Goal: Information Seeking & Learning: Learn about a topic

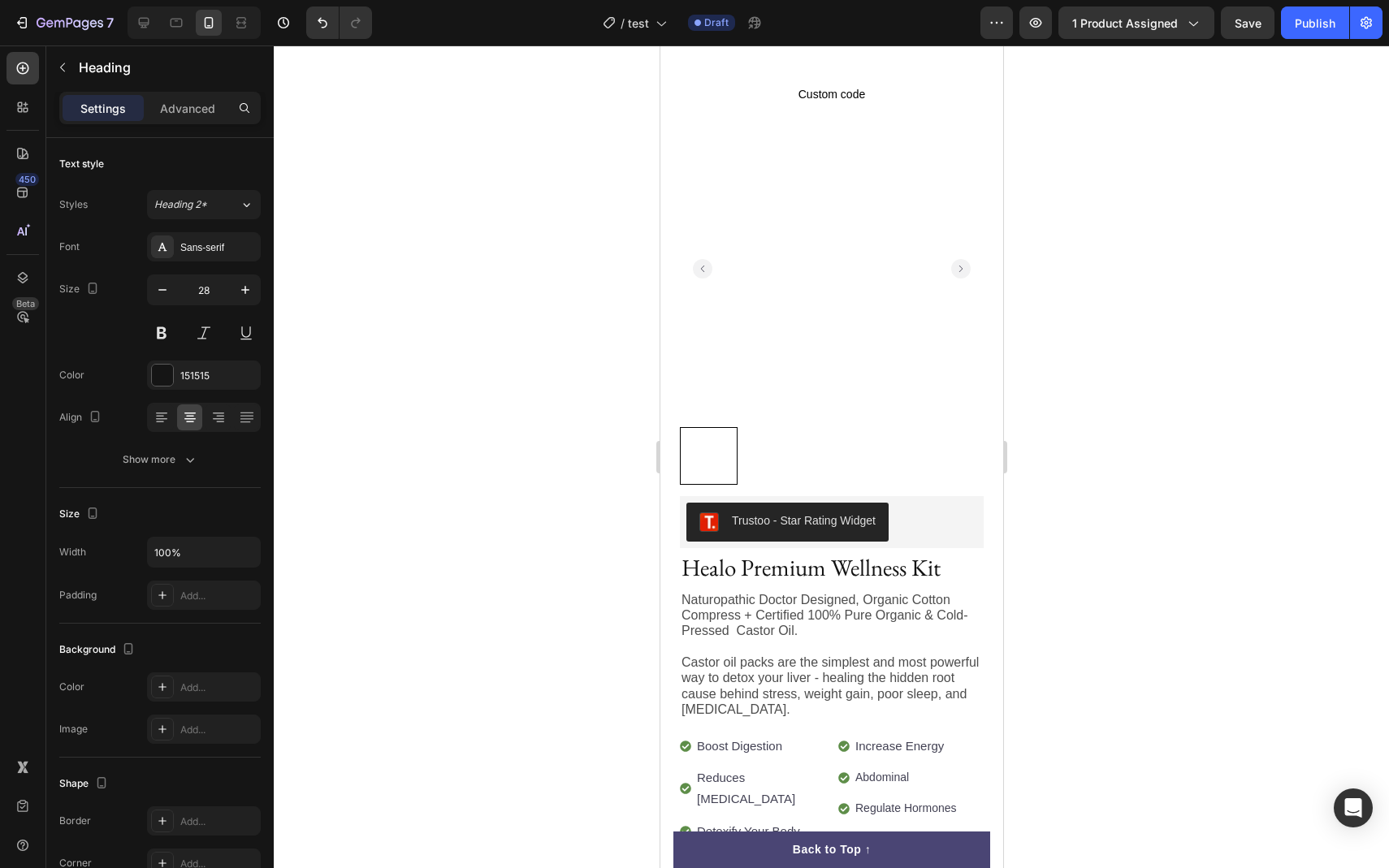
scroll to position [255, 0]
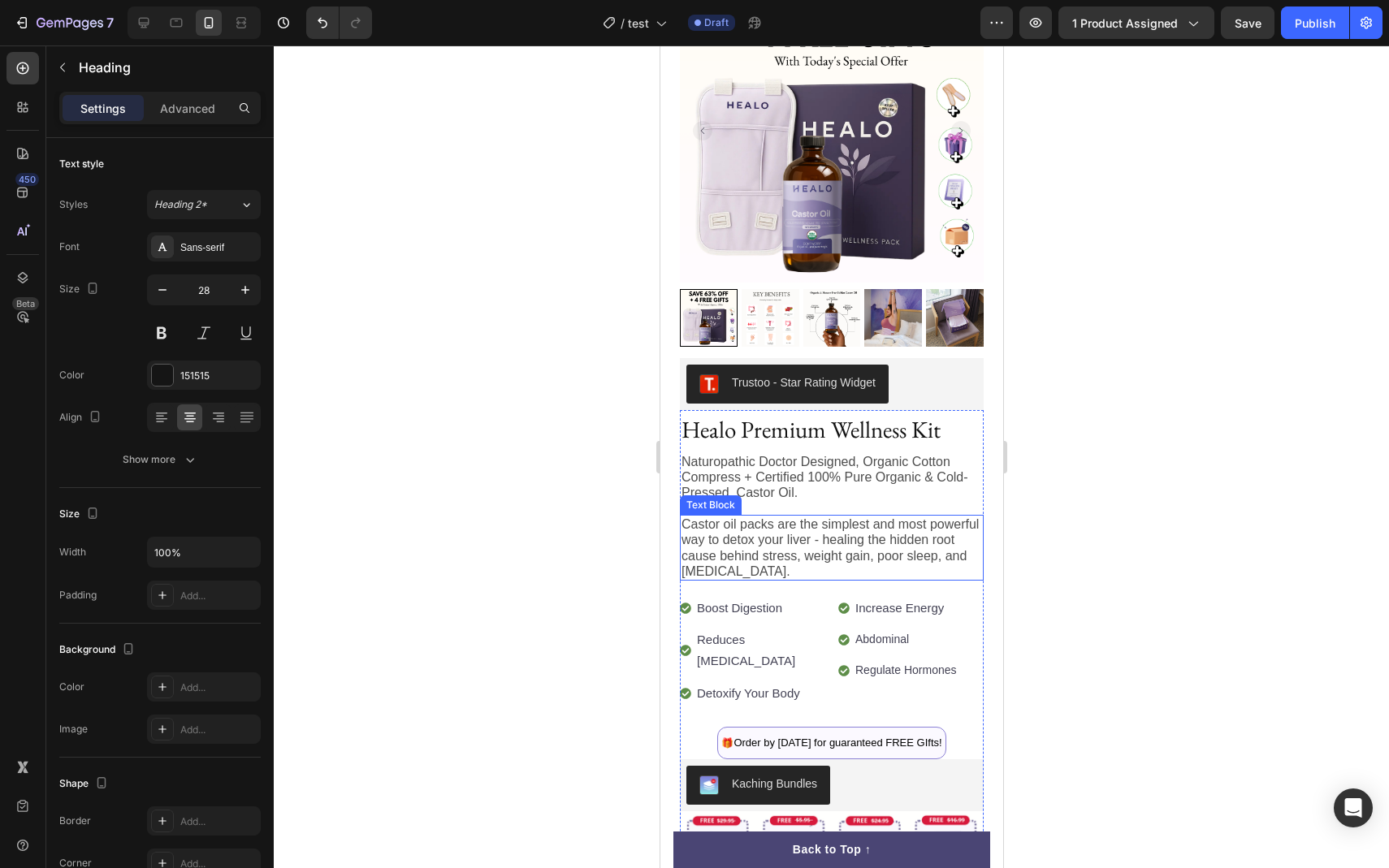
click at [747, 529] on p "Castor oil packs are the simplest and most powerful way to detox your liver - h…" at bounding box center [831, 548] width 300 height 63
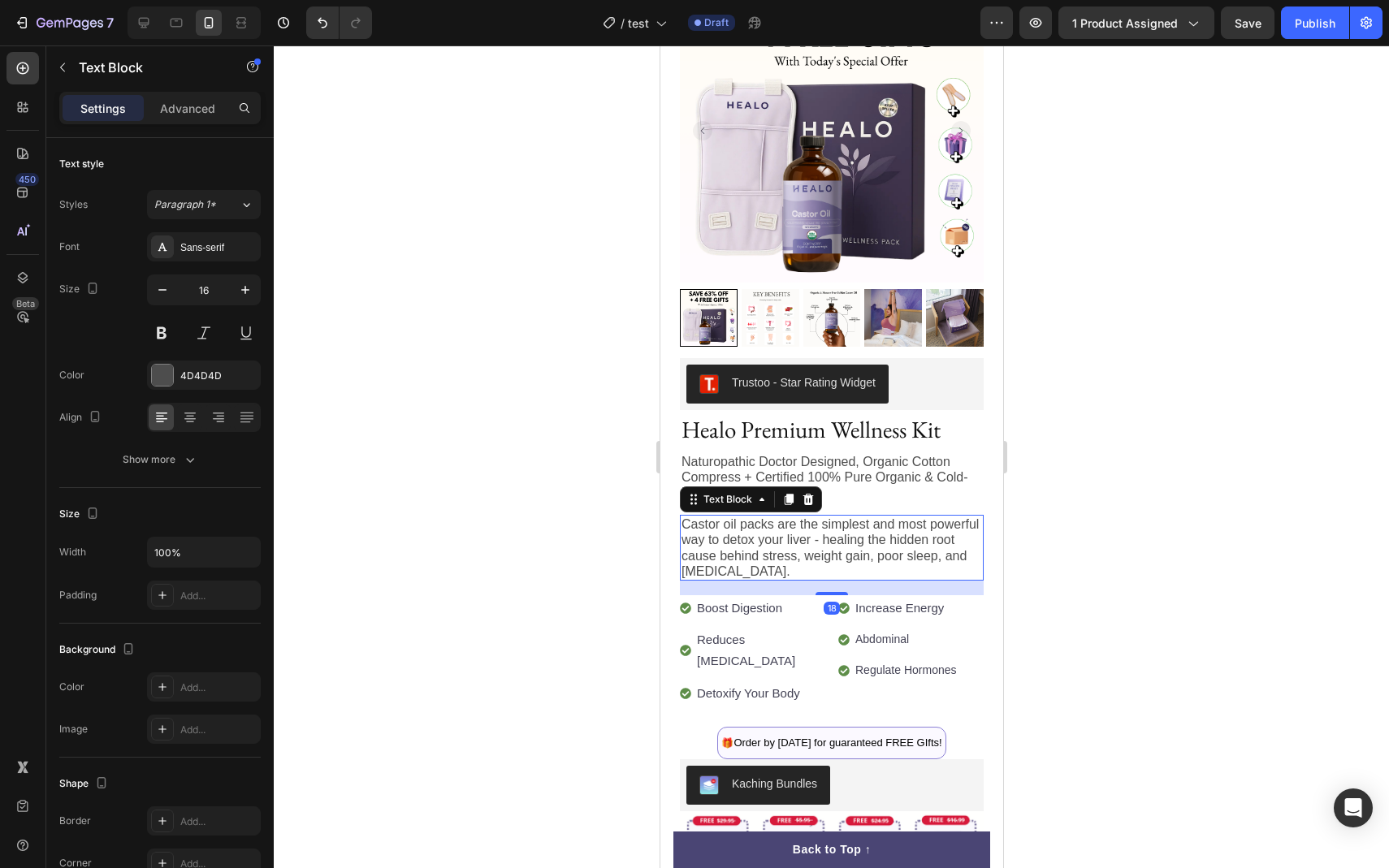
click at [743, 545] on p "Castor oil packs are the simplest and most powerful way to detox your liver - h…" at bounding box center [831, 548] width 300 height 63
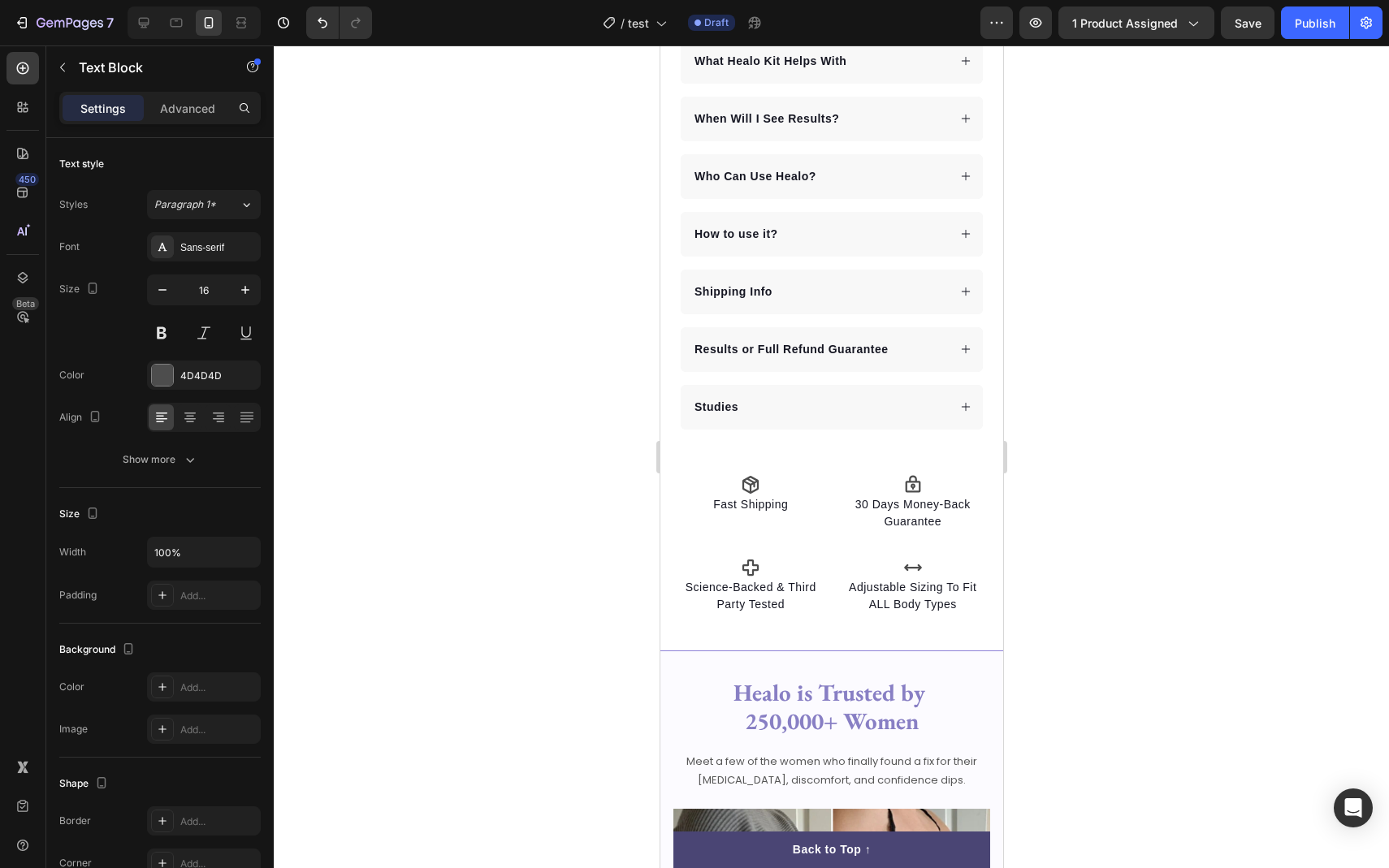
scroll to position [1308, 0]
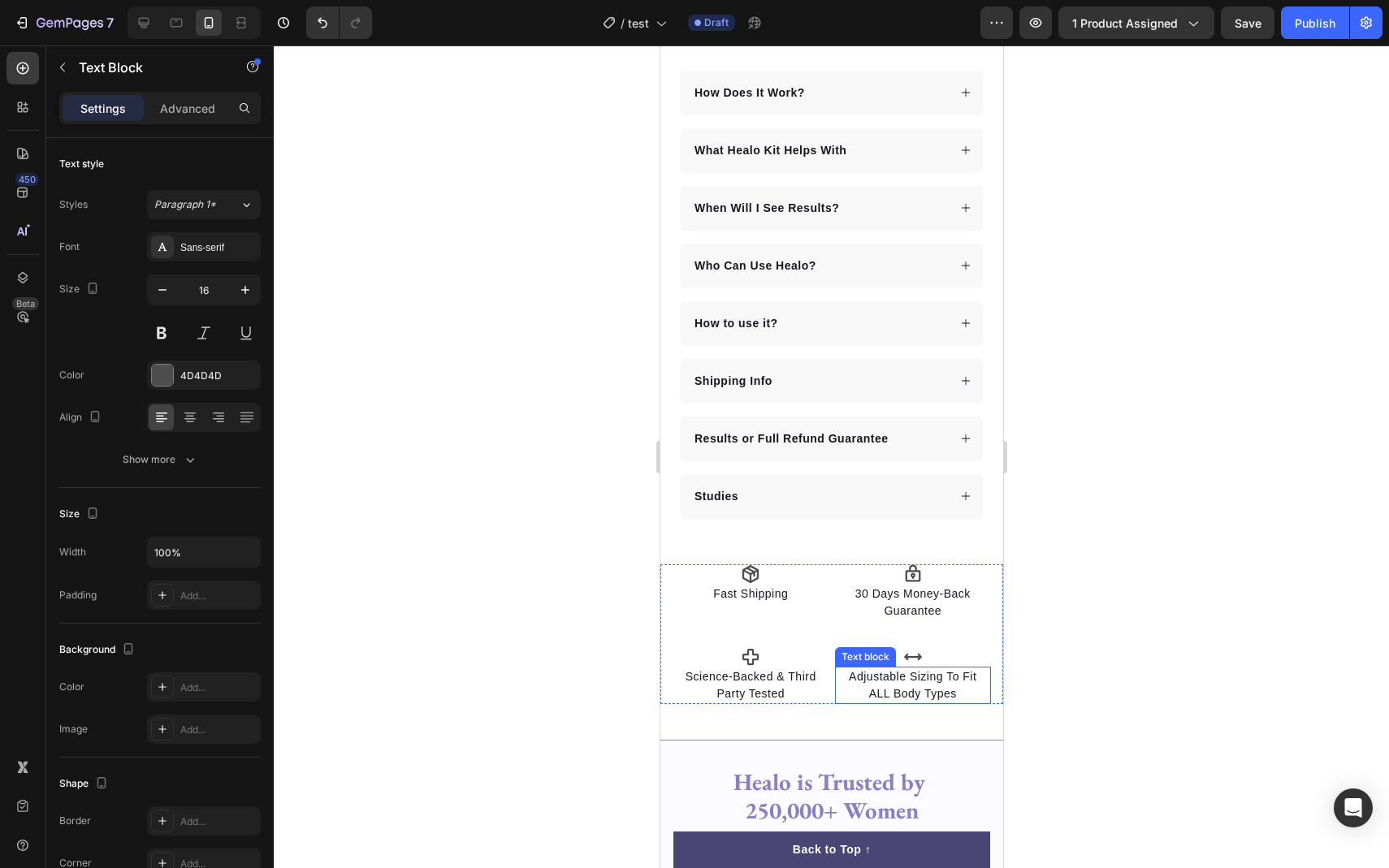
click at [910, 677] on p "Adjustable Sizing To Fit" at bounding box center [912, 676] width 153 height 17
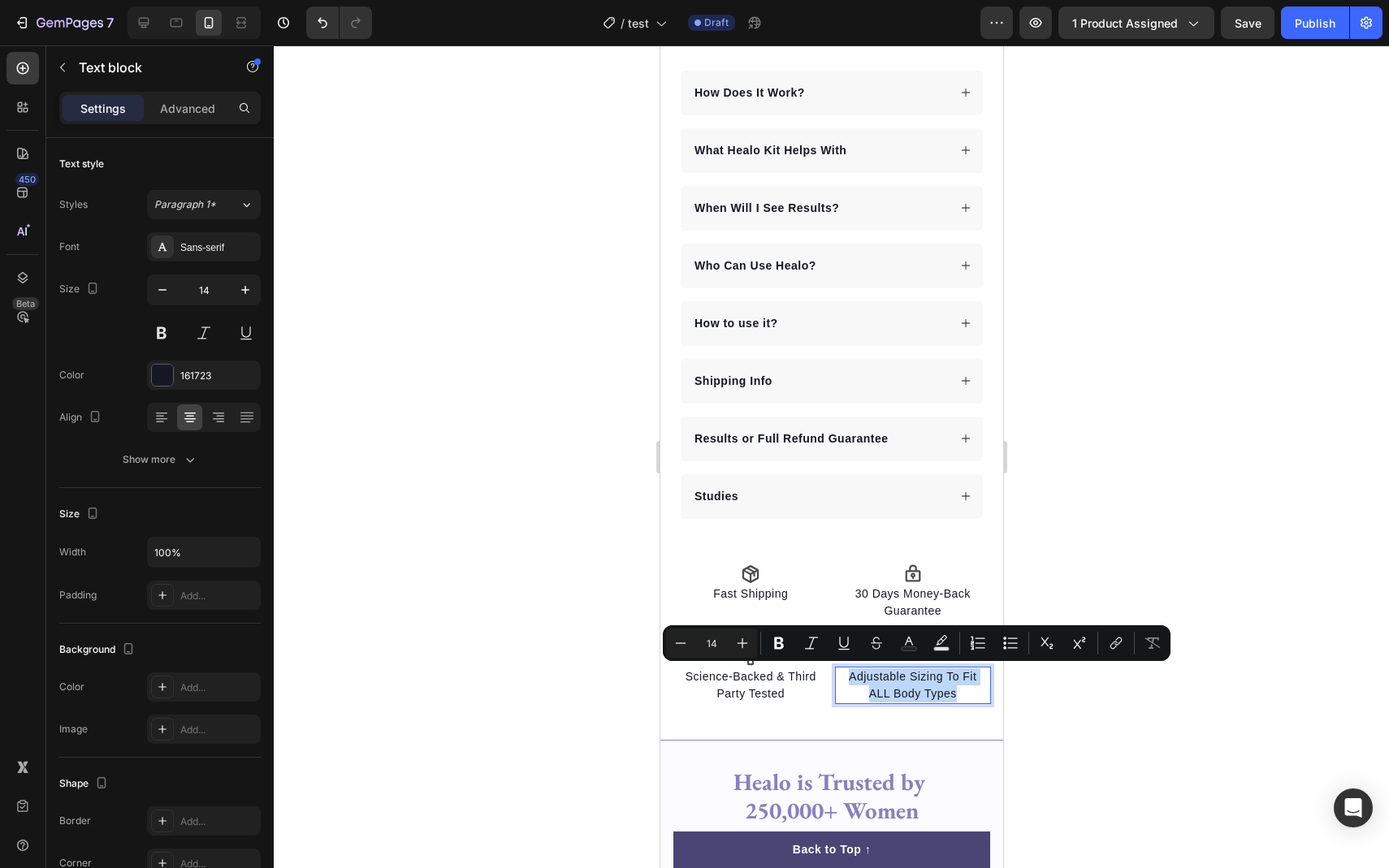
copy div "Adjustable Sizing To Fit ALL Body Types"
click at [613, 365] on div at bounding box center [832, 457] width 1116 height 822
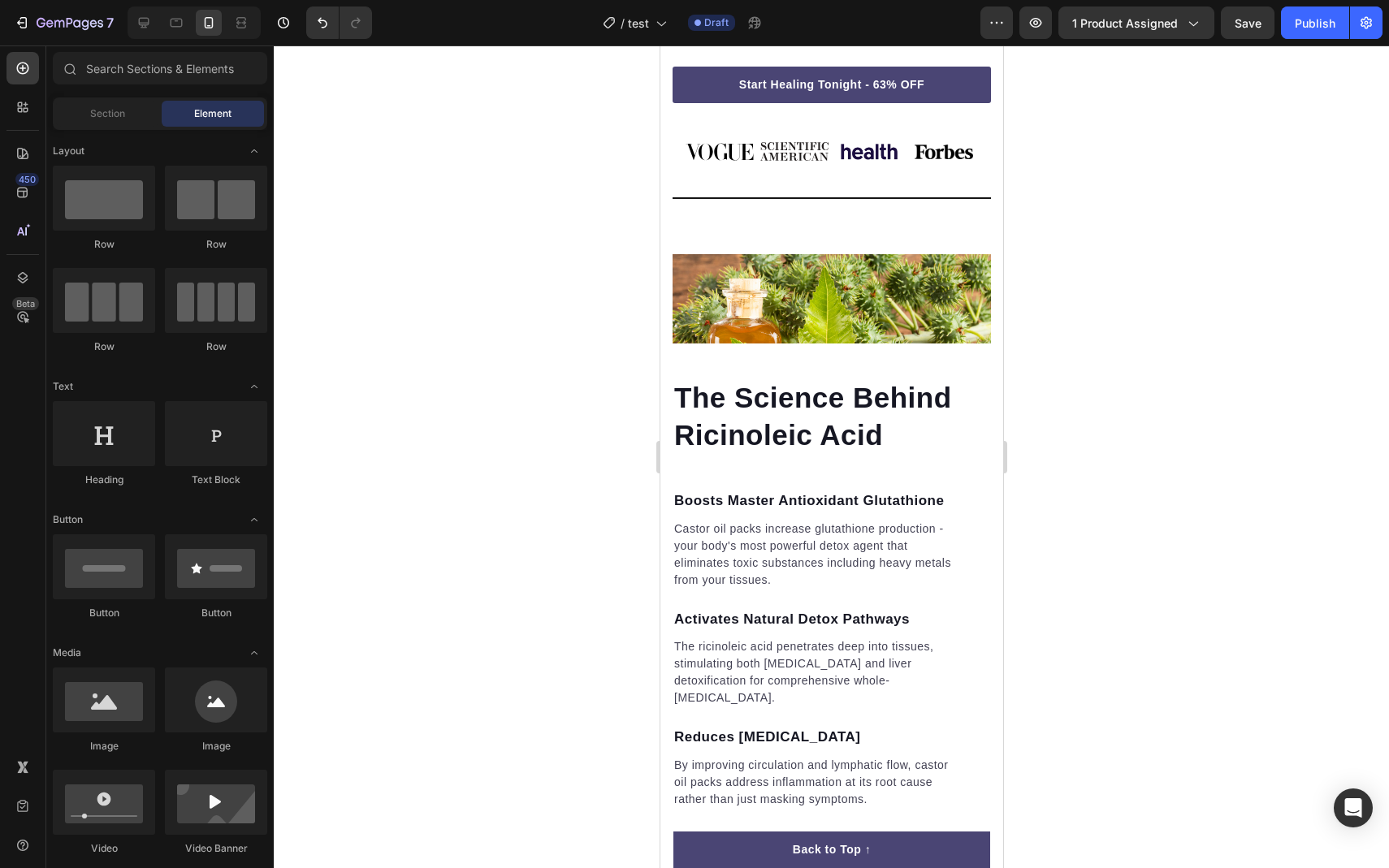
scroll to position [5196, 0]
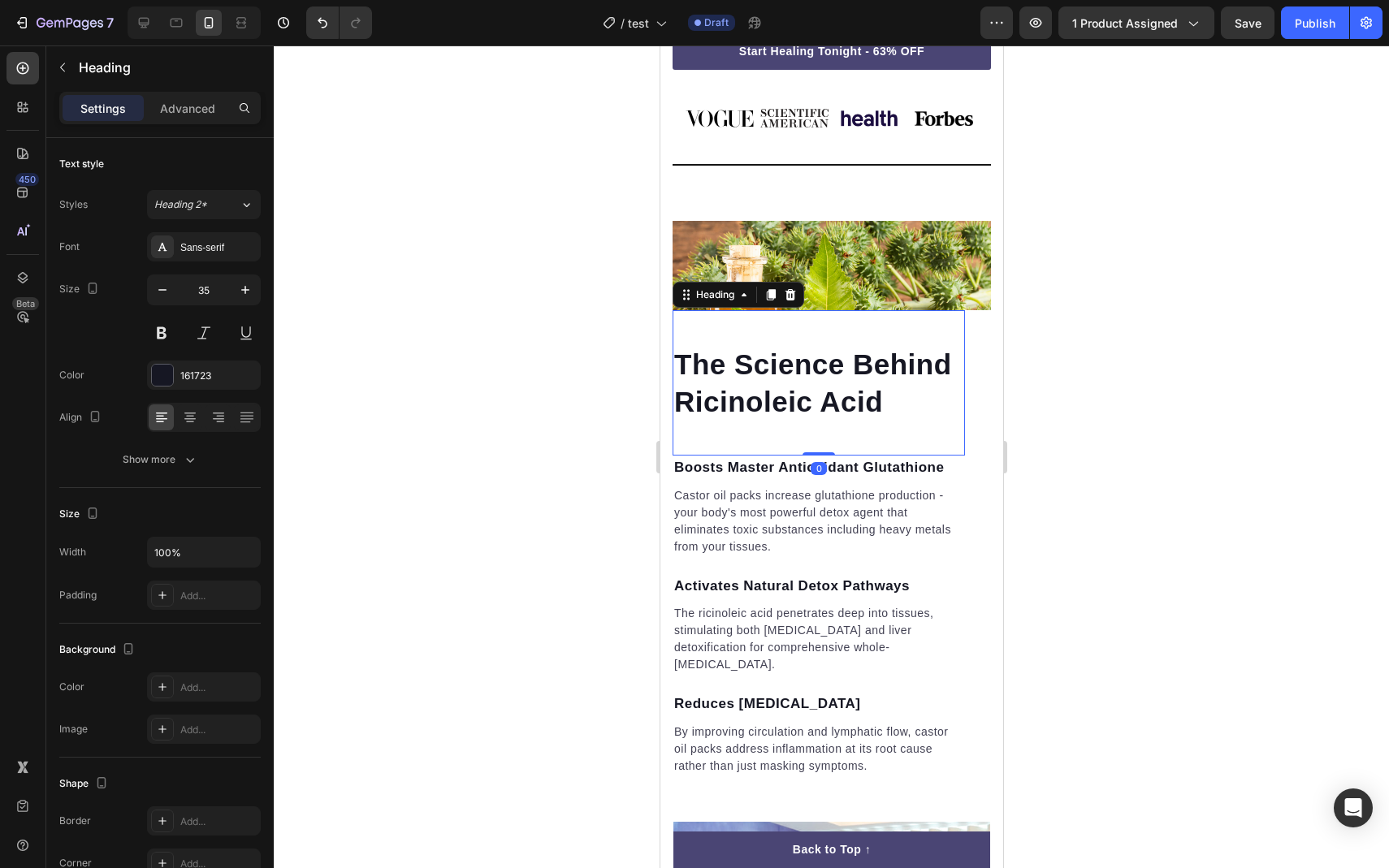
click at [800, 375] on h2 "The Science Behind Ricinoleic Acid" at bounding box center [818, 382] width 292 height 77
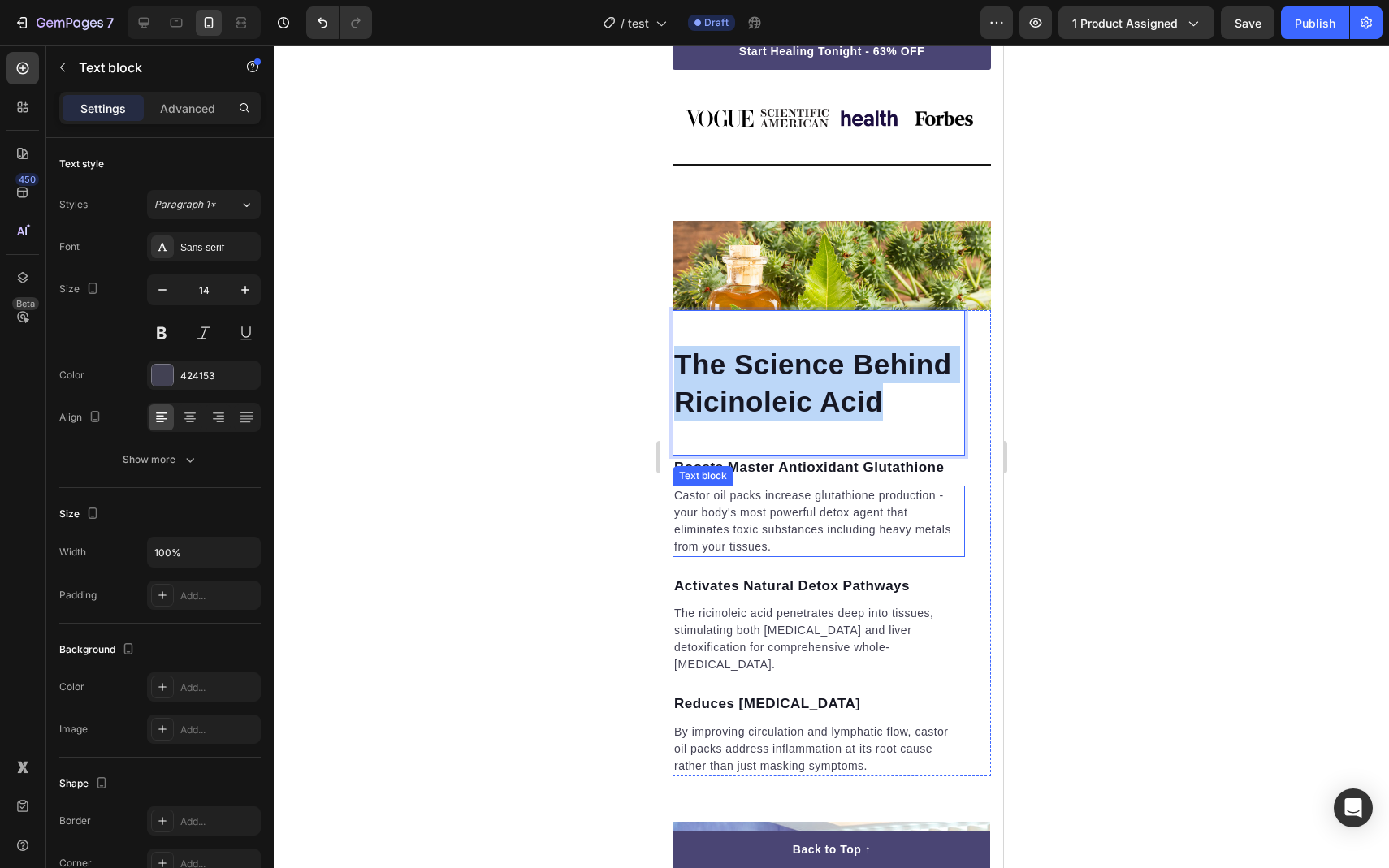
click at [788, 506] on p "Castor oil packs increase glutathione production - your body's most powerful de…" at bounding box center [818, 521] width 289 height 68
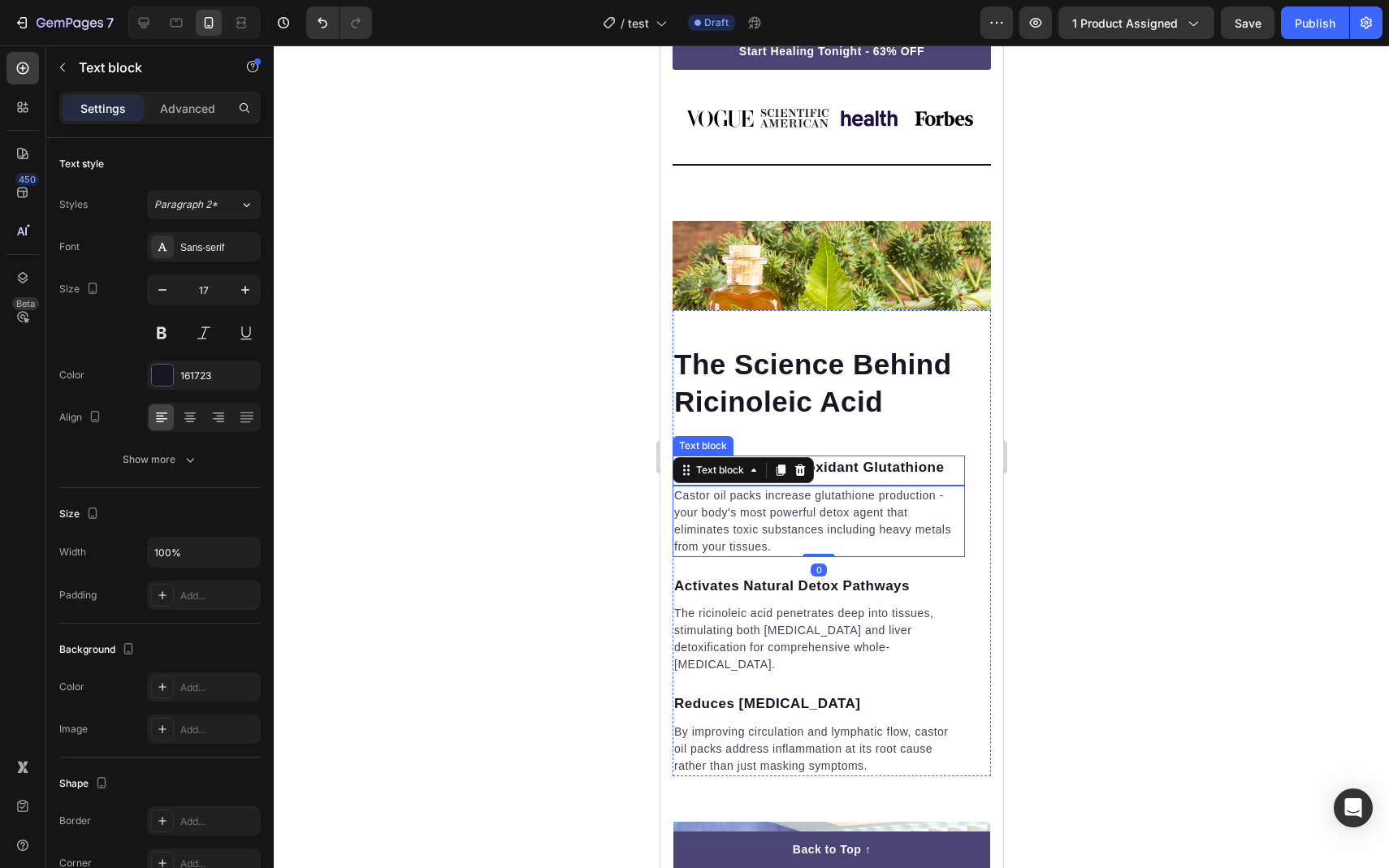
click at [846, 457] on p "Boosts Master Antioxidant Glutathione" at bounding box center [818, 468] width 289 height 21
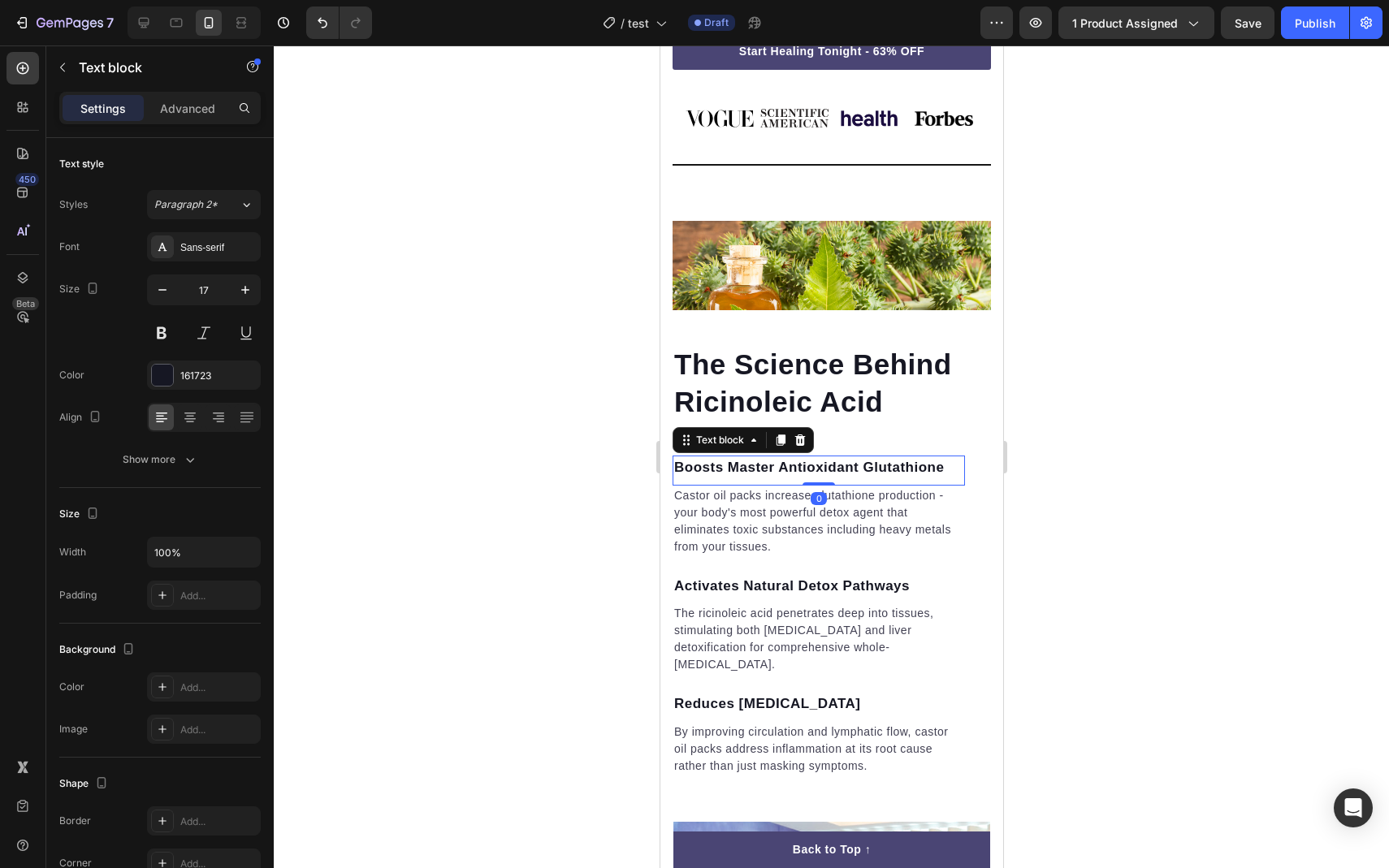
click at [846, 457] on p "Boosts Master Antioxidant Glutathione" at bounding box center [818, 468] width 289 height 21
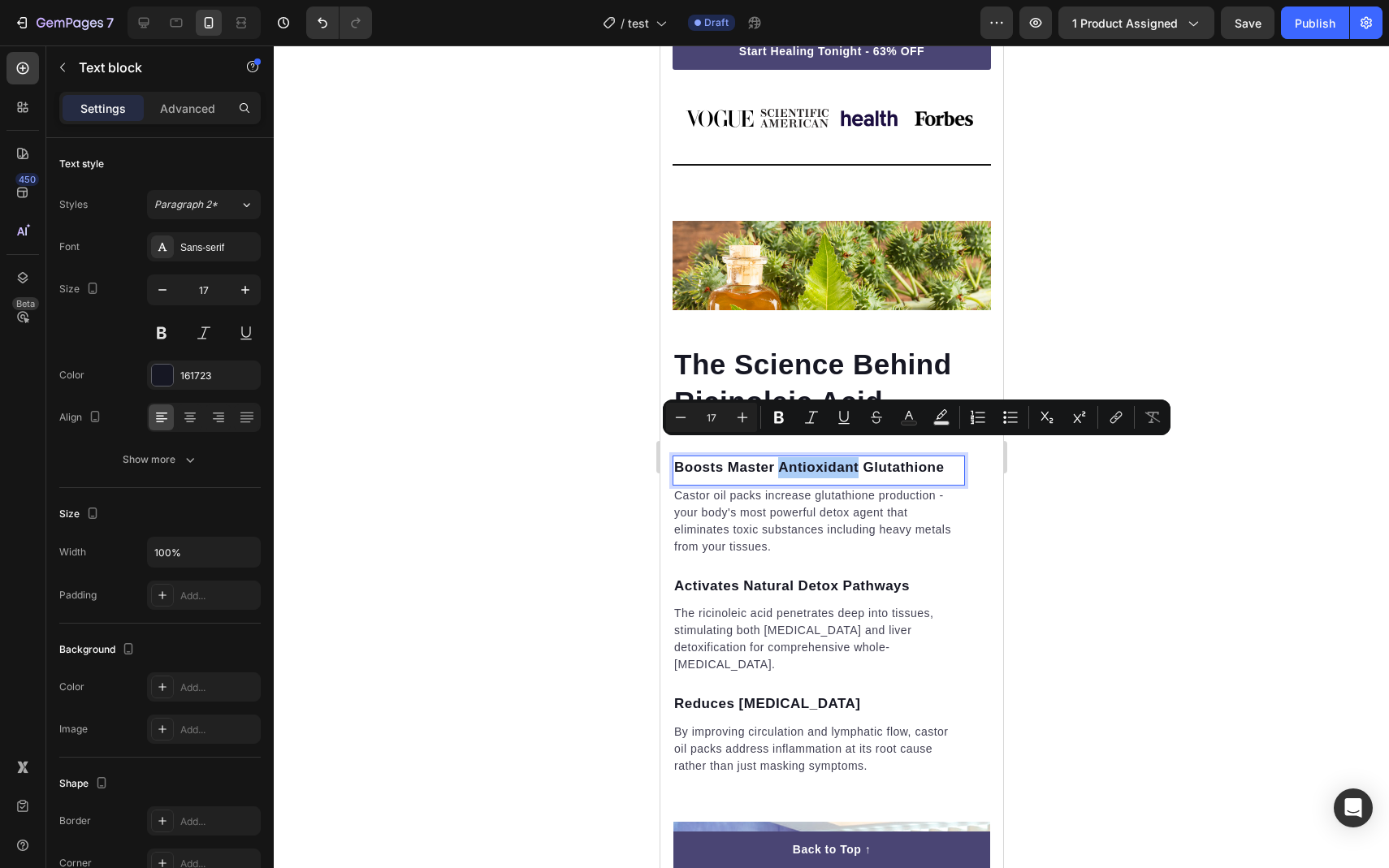
click at [1054, 446] on div at bounding box center [832, 457] width 1116 height 822
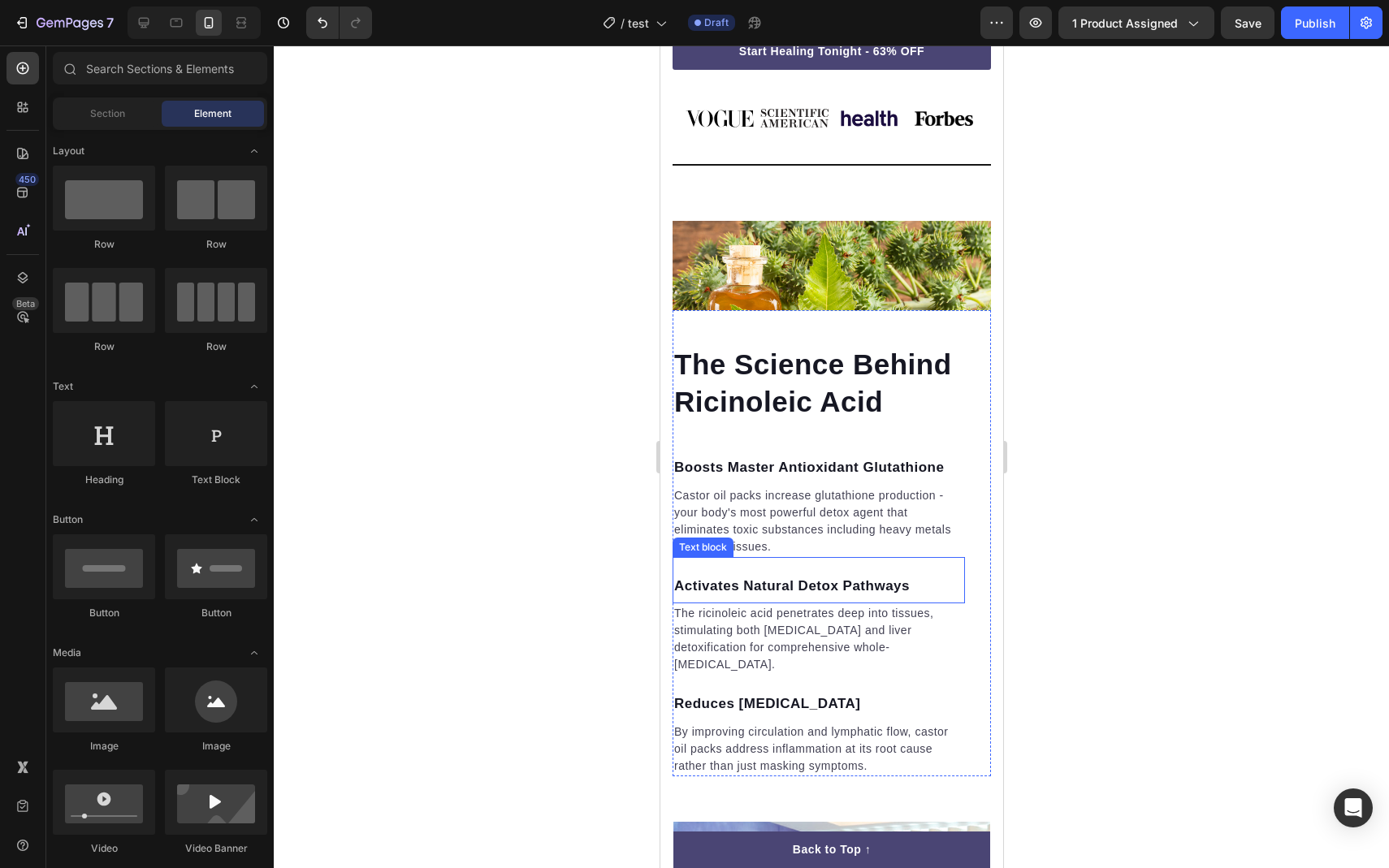
click at [720, 576] on p "Activates Natural Detox Pathways" at bounding box center [818, 587] width 289 height 21
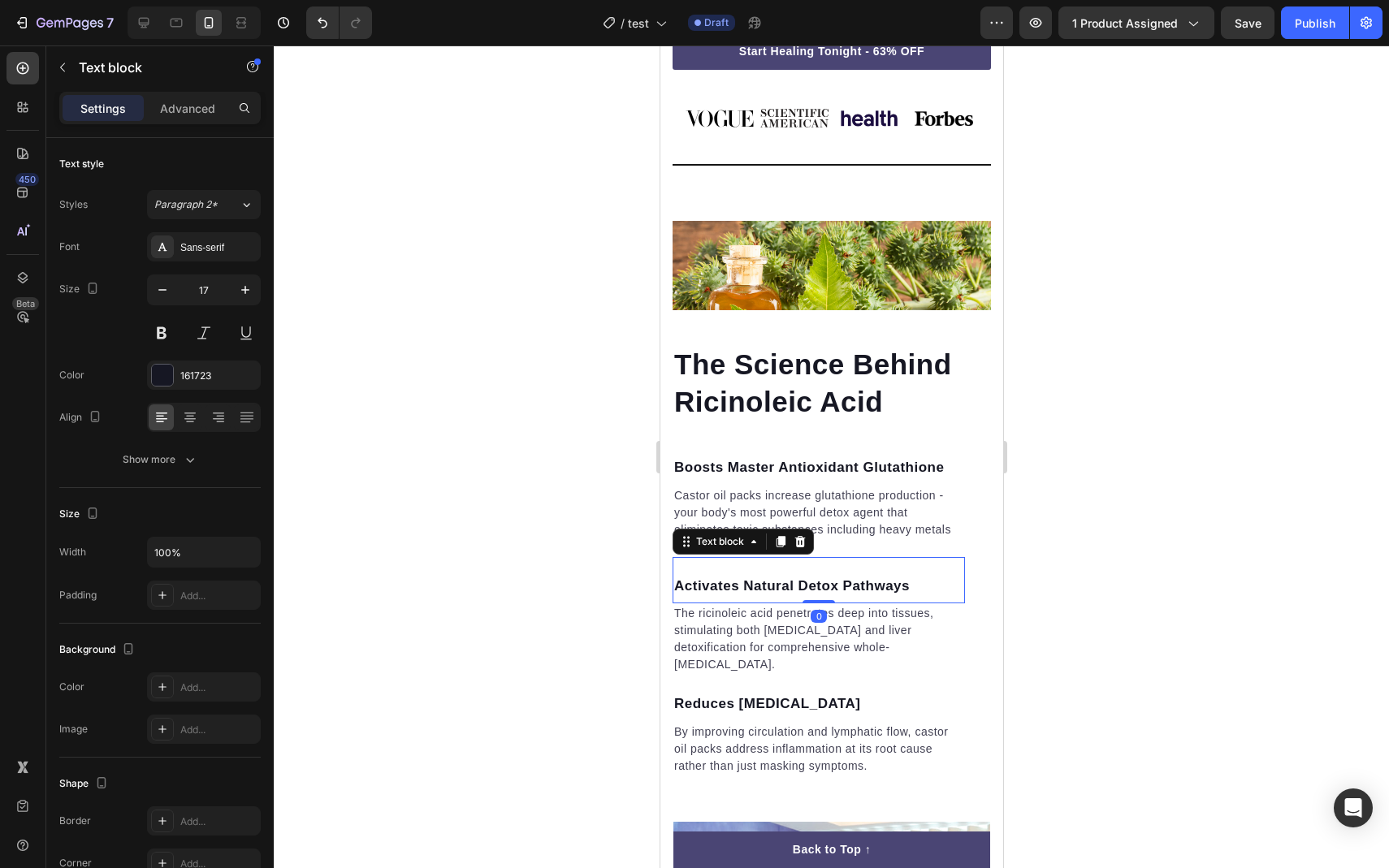
click at [720, 576] on p "Activates Natural Detox Pathways" at bounding box center [818, 587] width 289 height 21
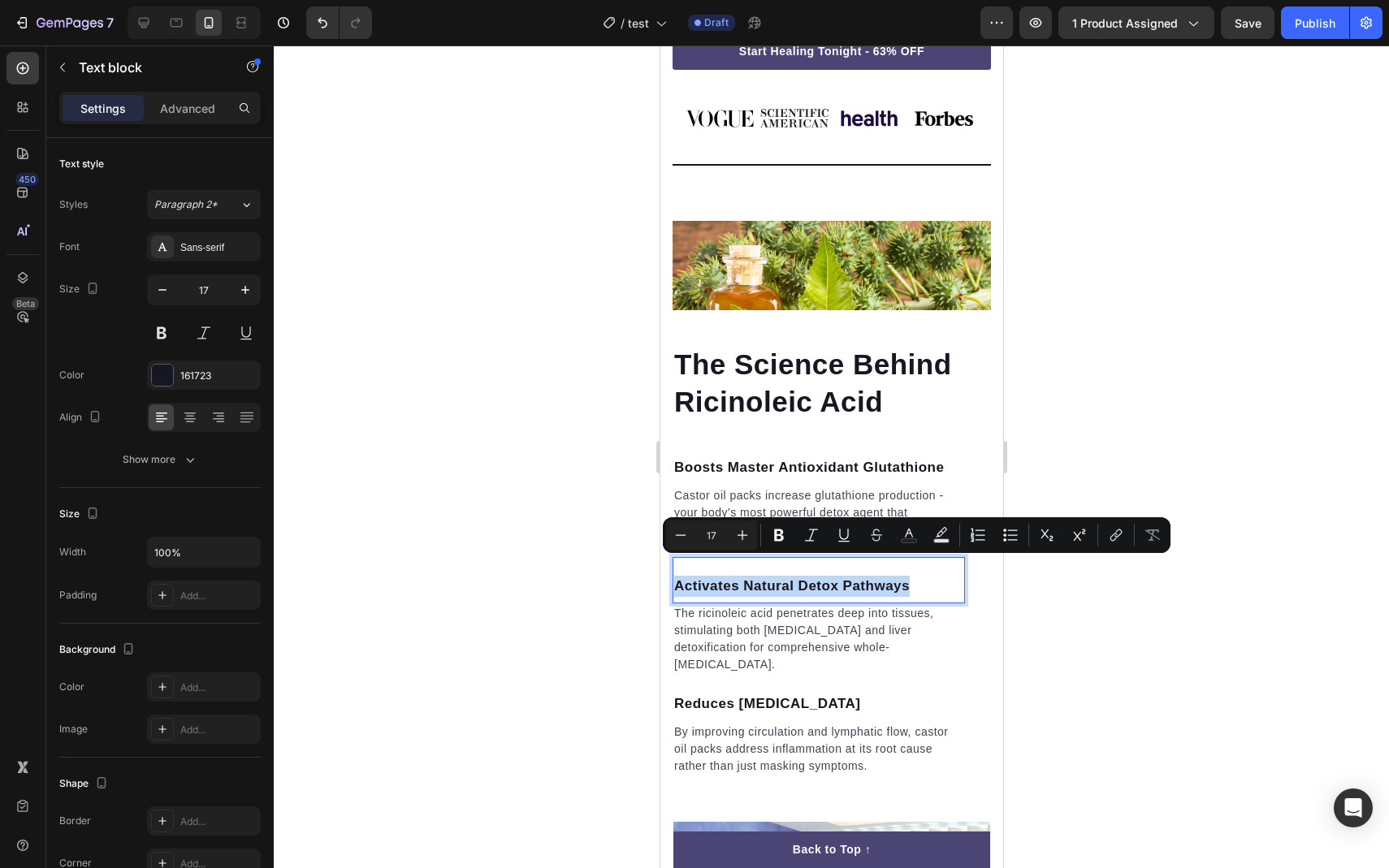
copy p "Activates Natural Detox Pathways"
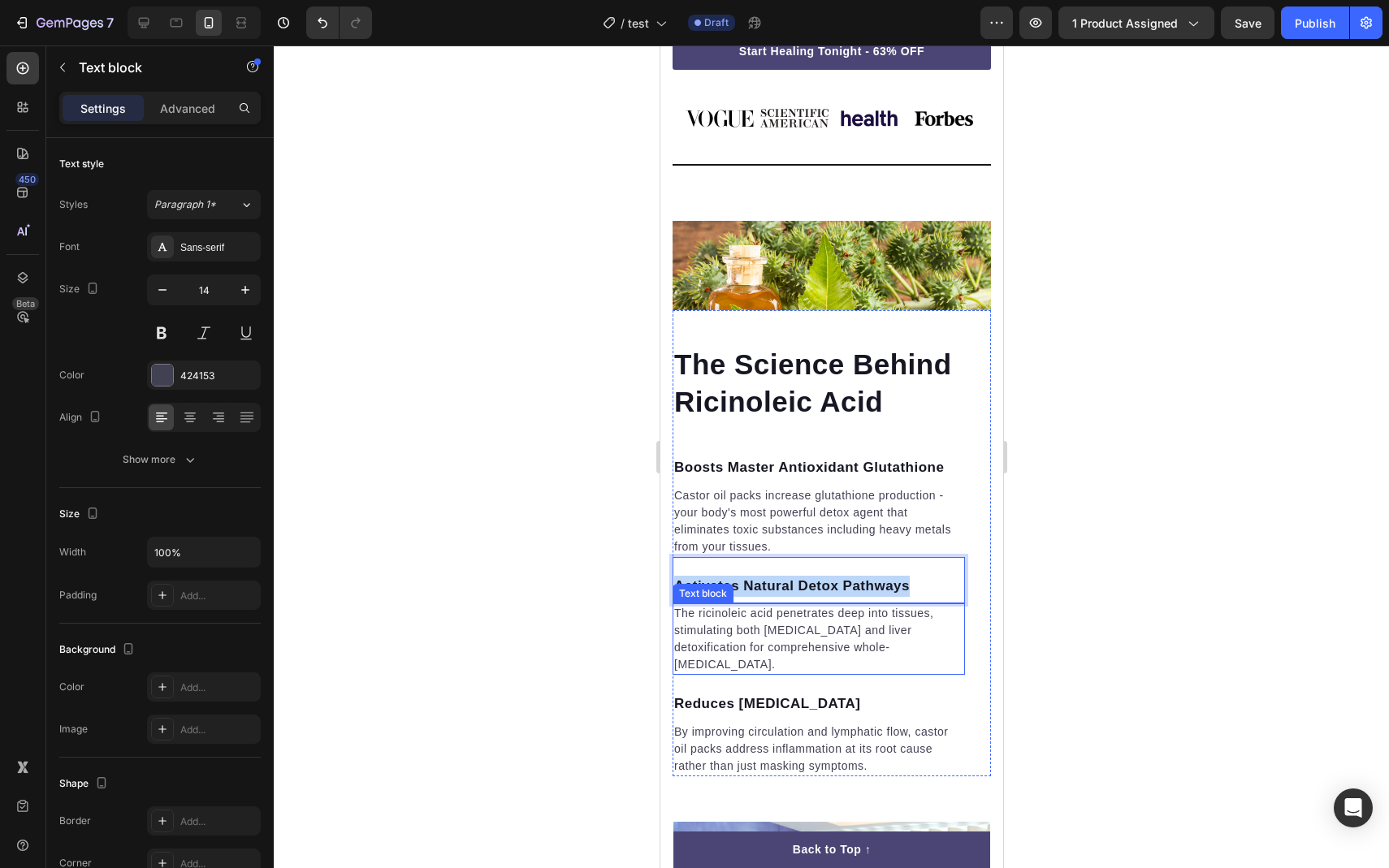
click at [718, 619] on p "The ricinoleic acid penetrates deep into tissues, stimulating both [MEDICAL_DAT…" at bounding box center [818, 639] width 289 height 68
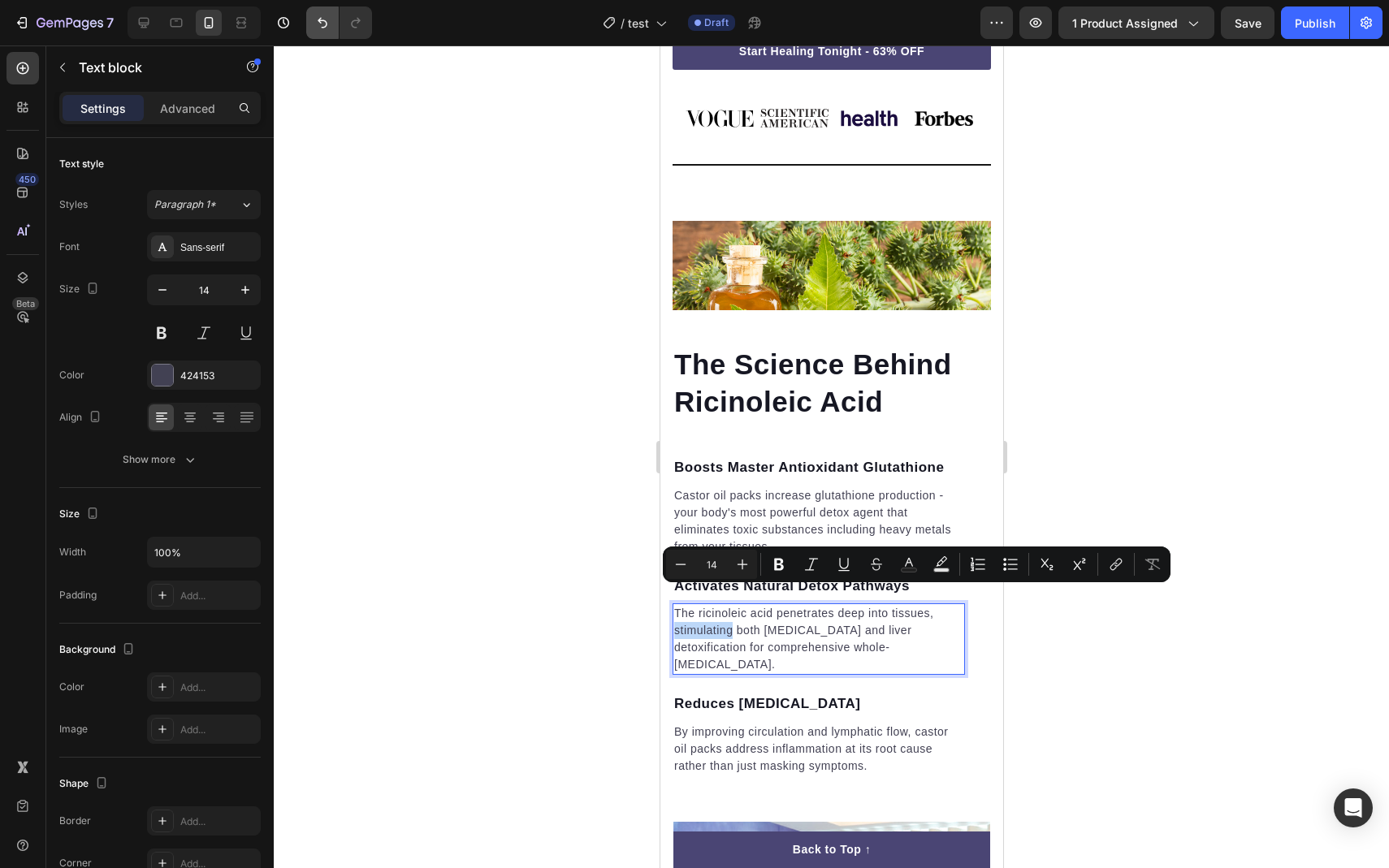
copy p "The ricinoleic acid penetrates deep into tissues, stimulating both [MEDICAL_DAT…"
click at [735, 739] on p "By improving circulation and lymphatic flow, castor oil packs address inflammat…" at bounding box center [818, 749] width 289 height 51
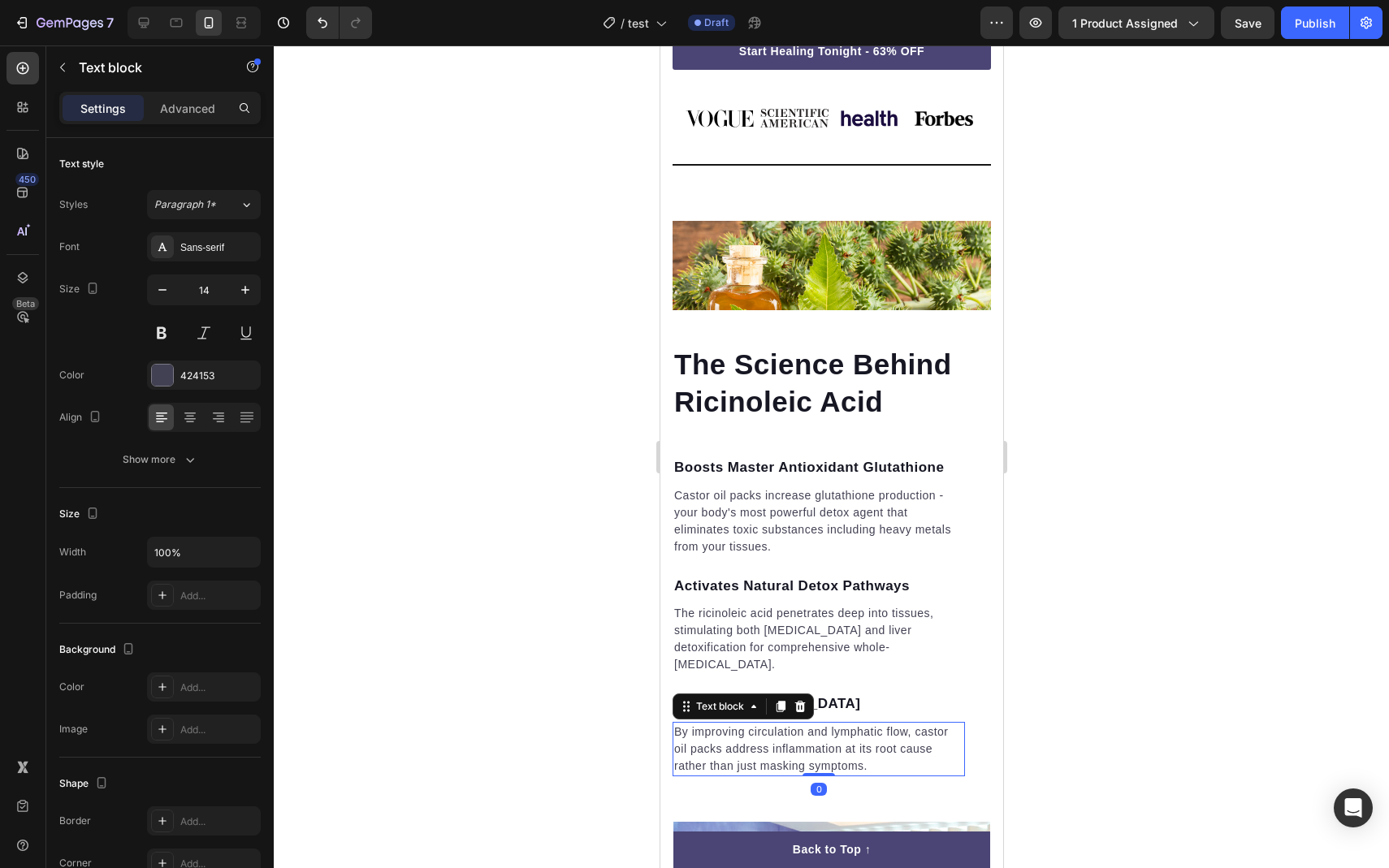
click at [738, 731] on p "By improving circulation and lymphatic flow, castor oil packs address inflammat…" at bounding box center [818, 749] width 289 height 51
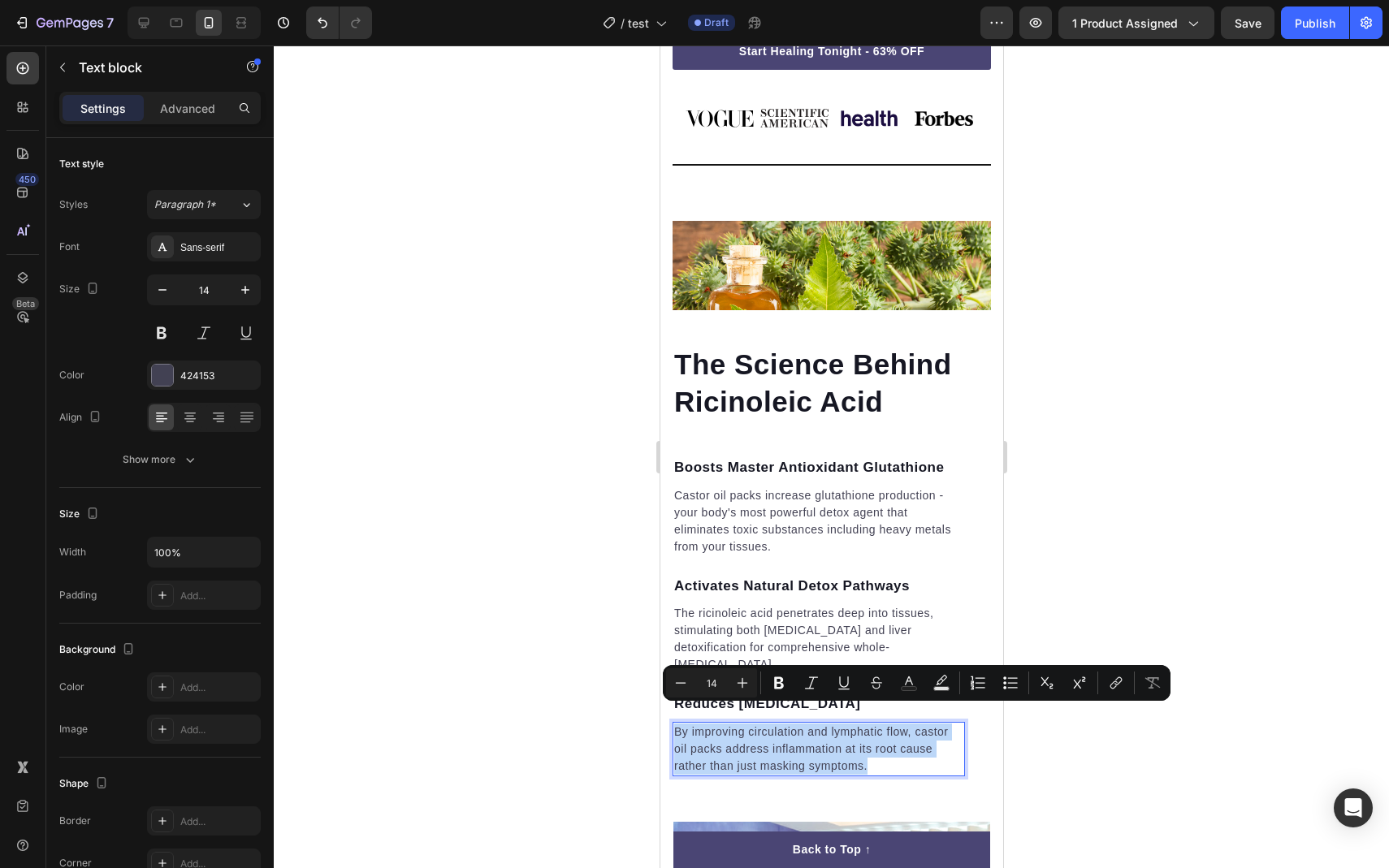
copy p "By improving circulation and lymphatic flow, castor oil packs address inflammat…"
click at [525, 632] on div at bounding box center [832, 457] width 1116 height 822
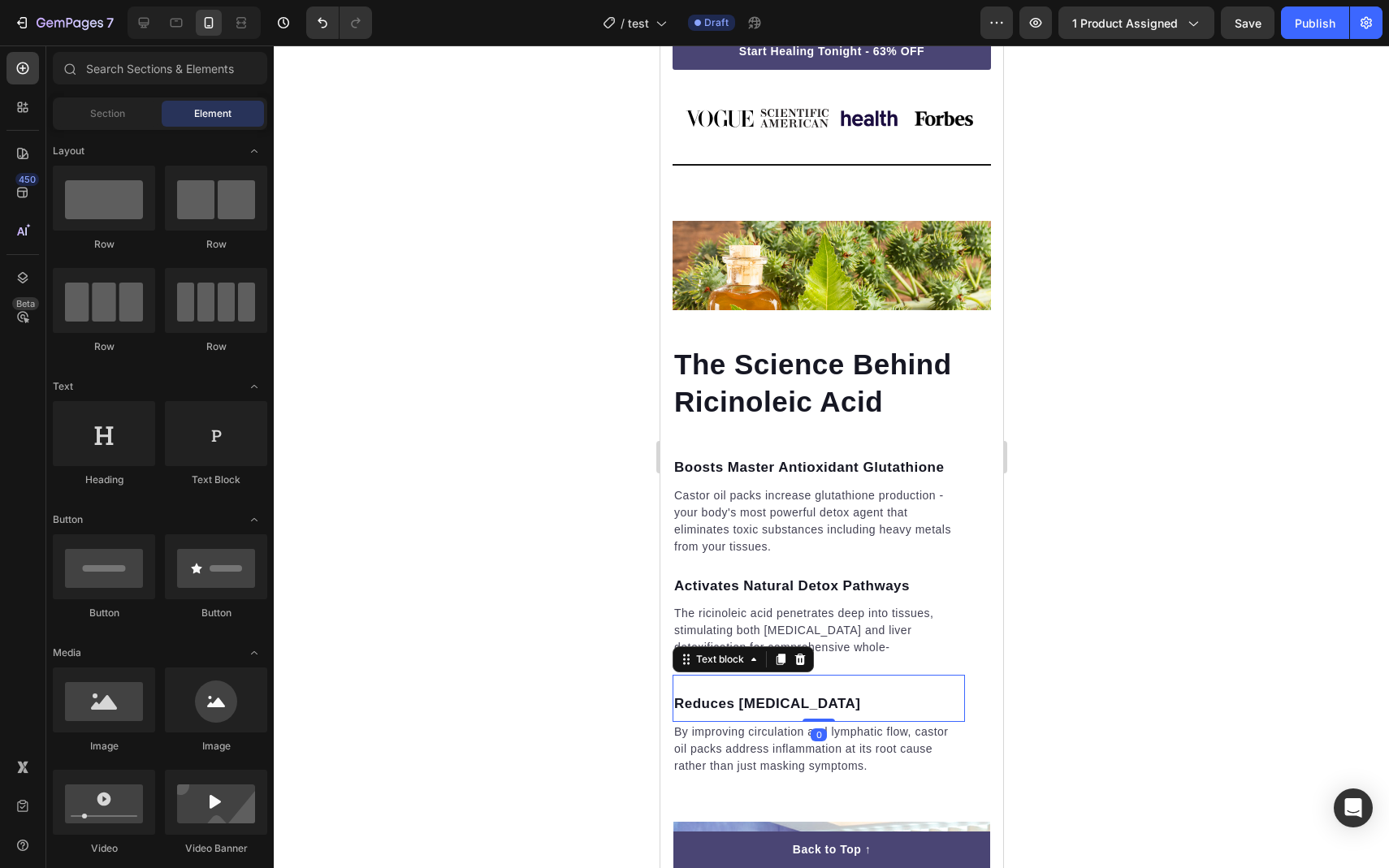
click at [697, 693] on p "Reduces [MEDICAL_DATA]" at bounding box center [818, 704] width 289 height 21
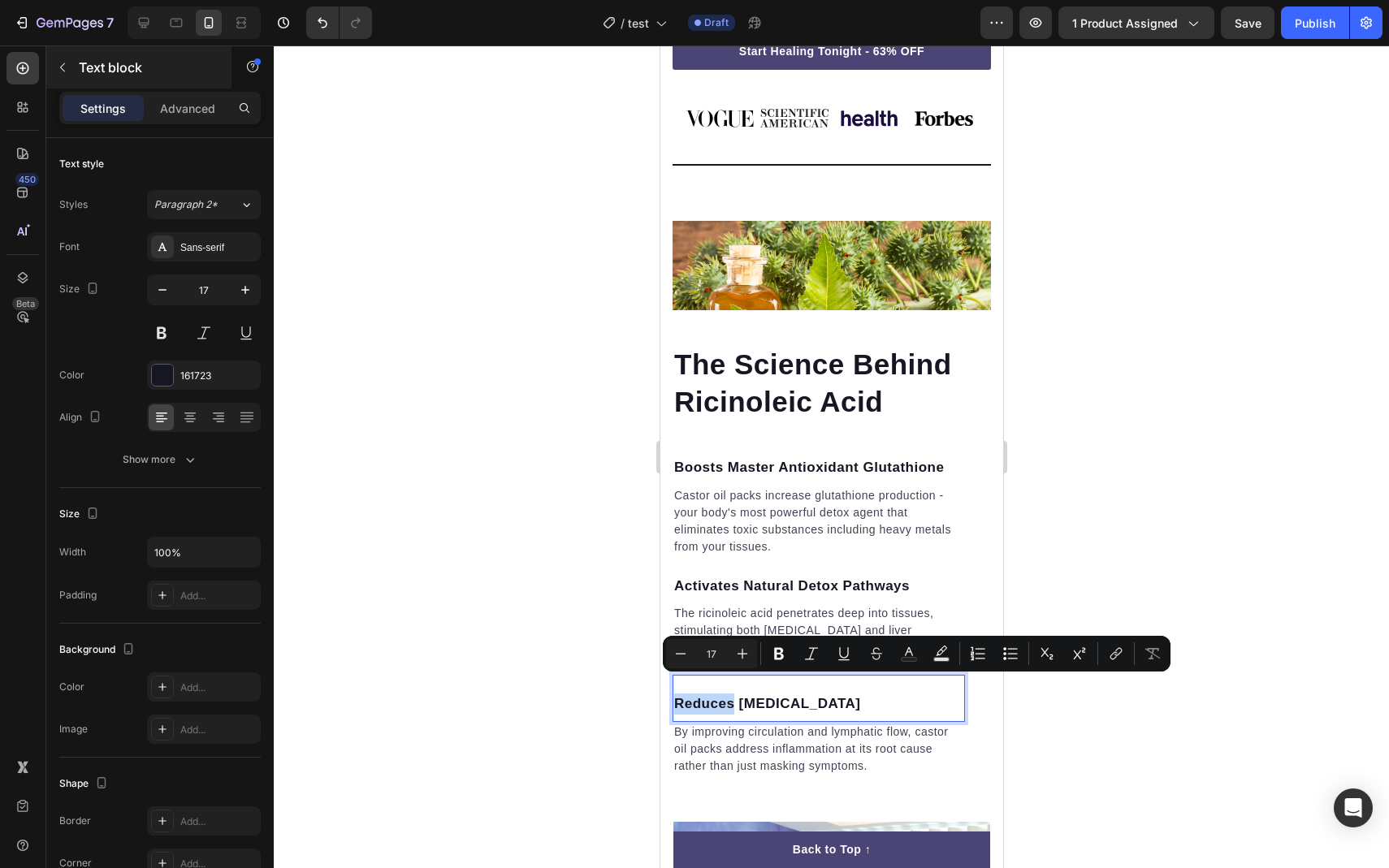
copy p "Reduces [MEDICAL_DATA]"
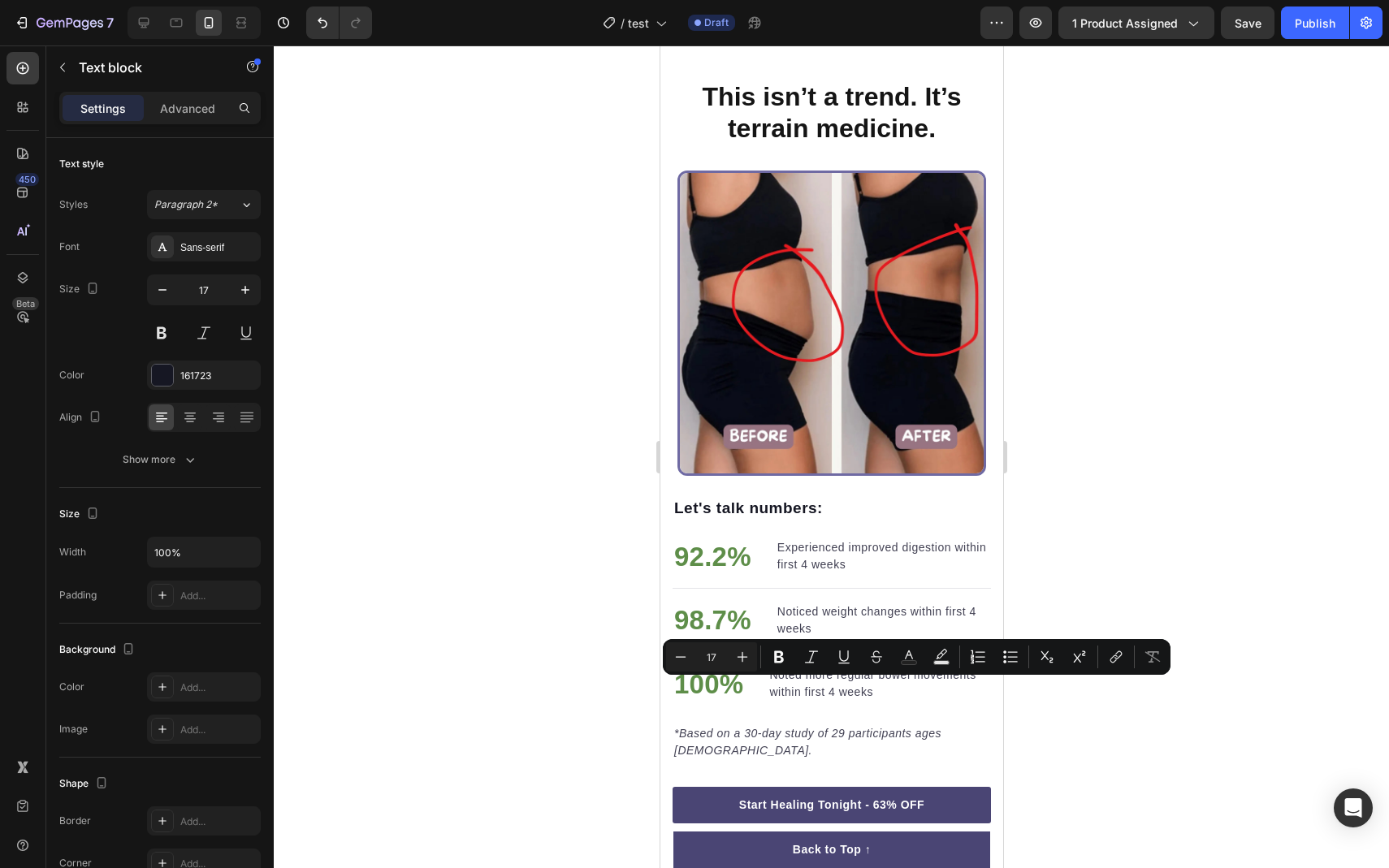
type input "16"
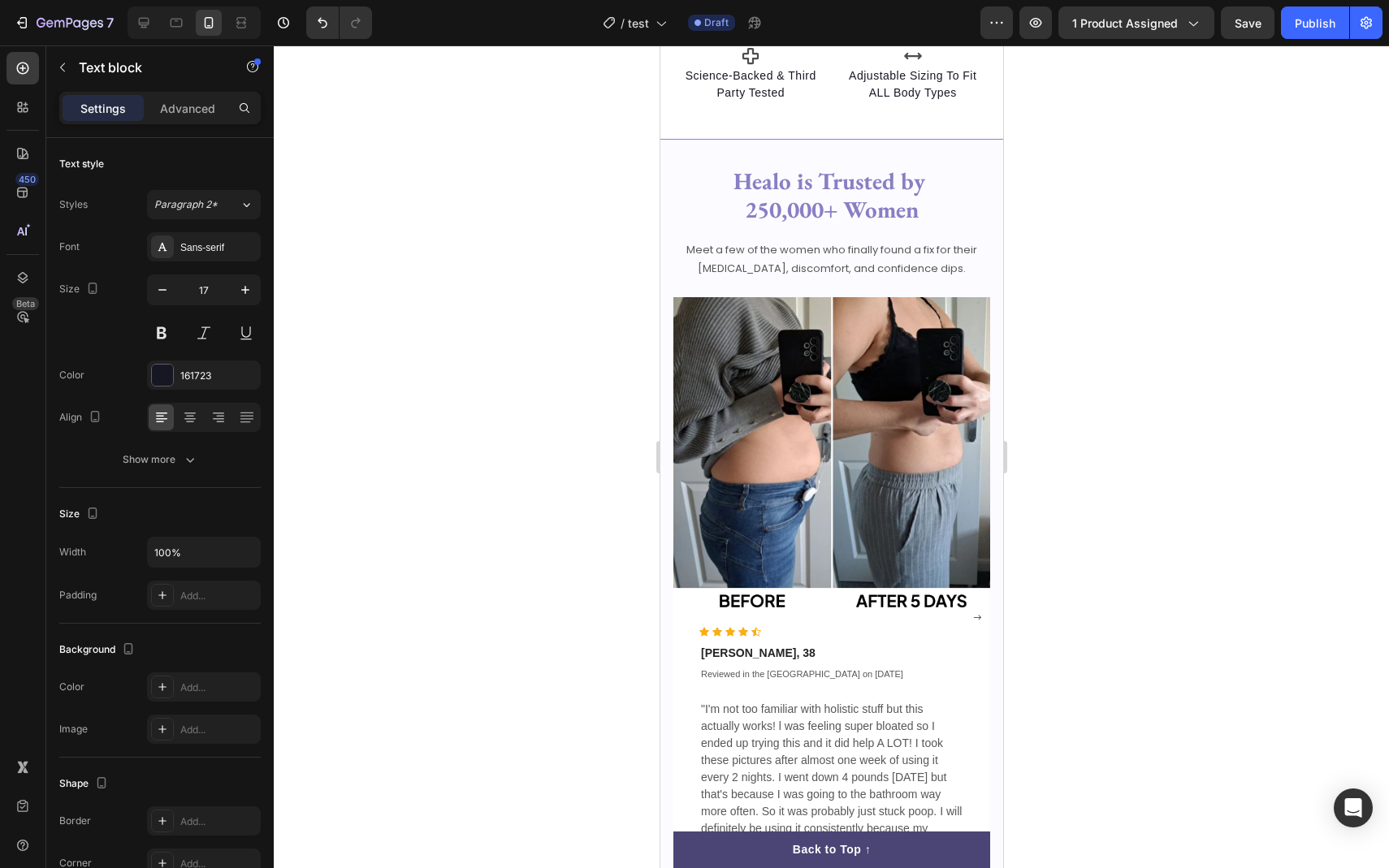
scroll to position [1866, 0]
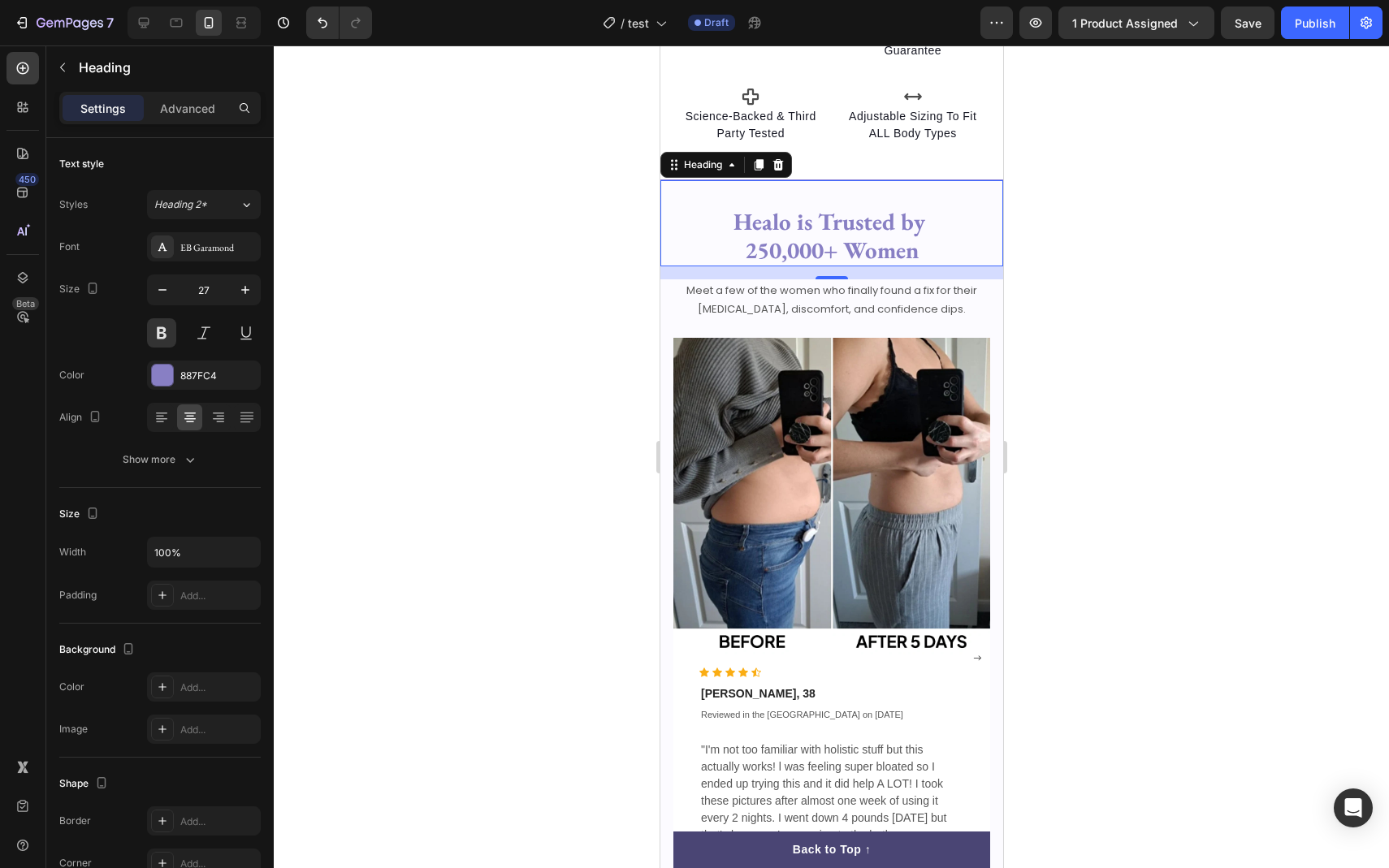
click at [823, 215] on strong "Healo is Trusted by" at bounding box center [829, 221] width 192 height 30
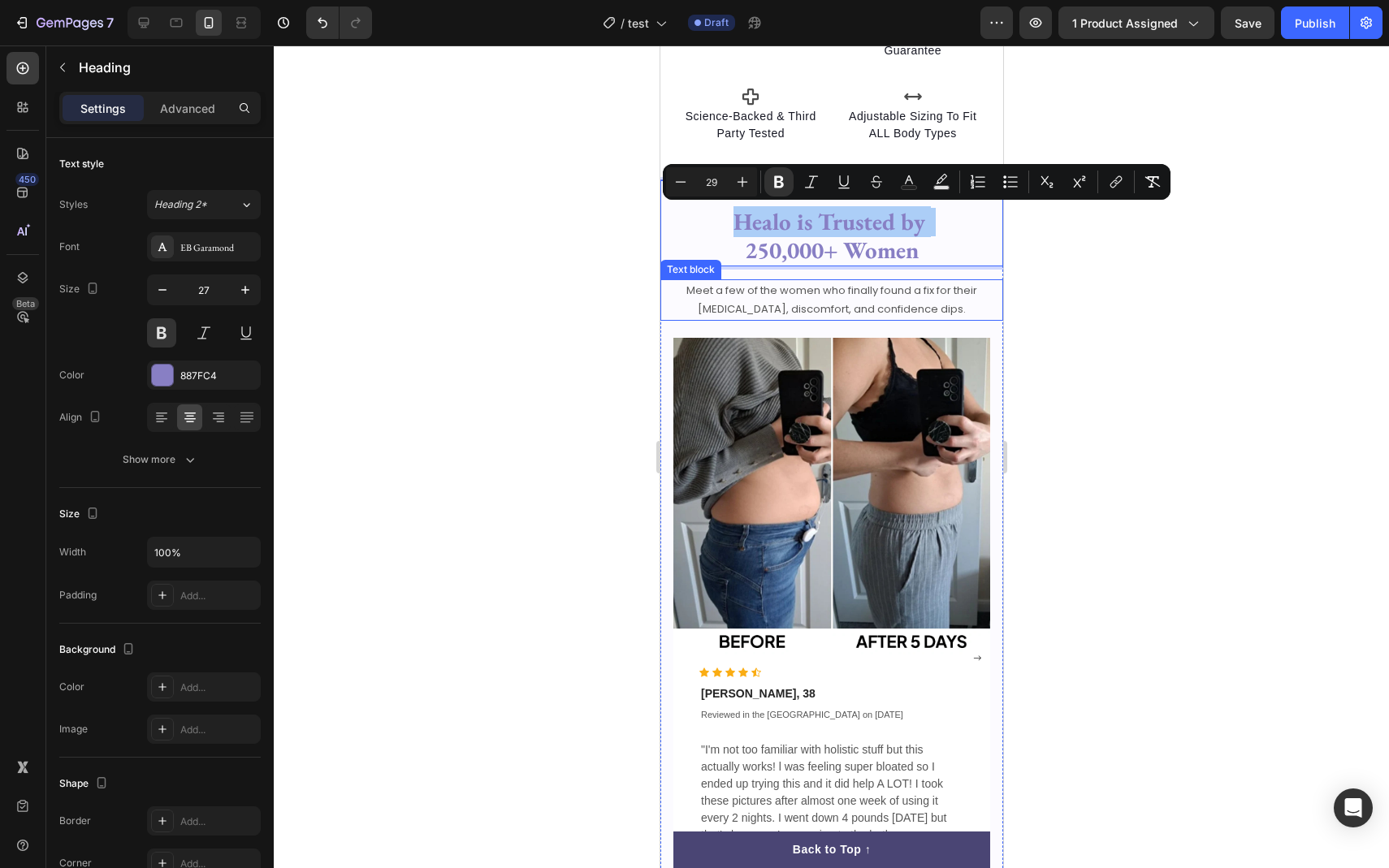
click at [743, 302] on p "Meet a few of the women who finally found a fix for their [MEDICAL_DATA], disco…" at bounding box center [831, 300] width 320 height 39
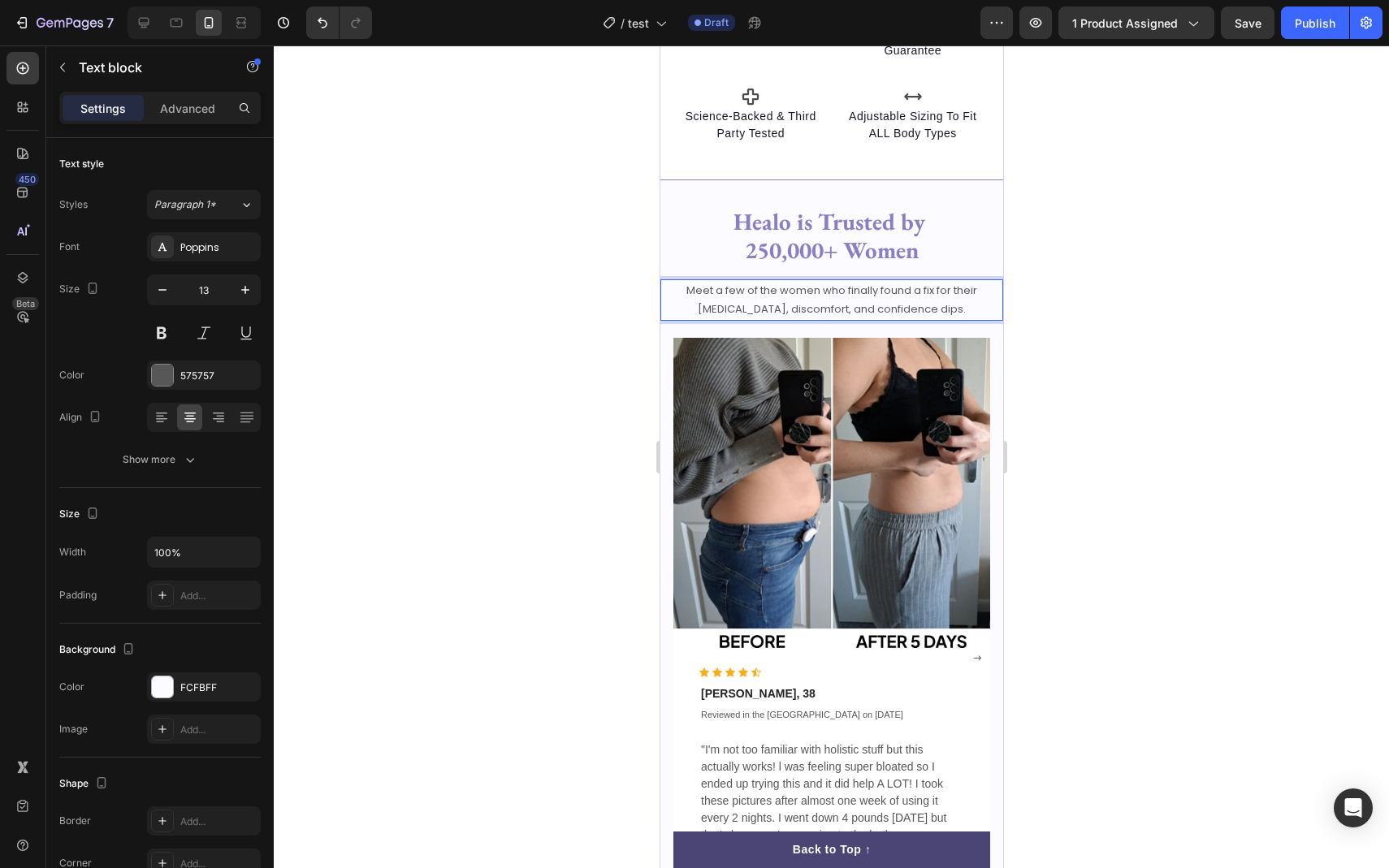
click at [743, 302] on p "Meet a few of the women who finally found a fix for their [MEDICAL_DATA], disco…" at bounding box center [831, 300] width 320 height 39
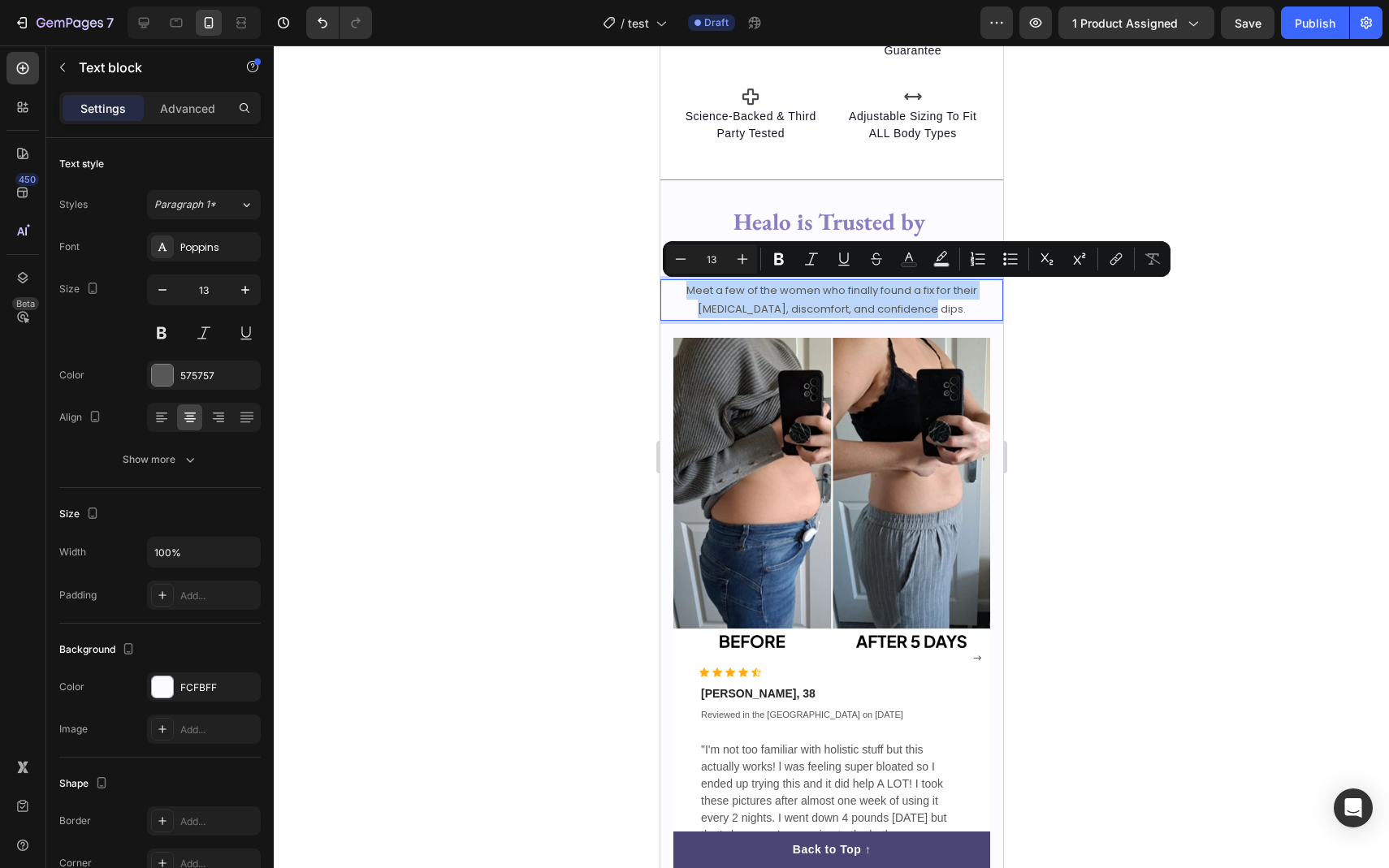
copy p "Meet a few of the women who finally found a fix for their [MEDICAL_DATA], disco…"
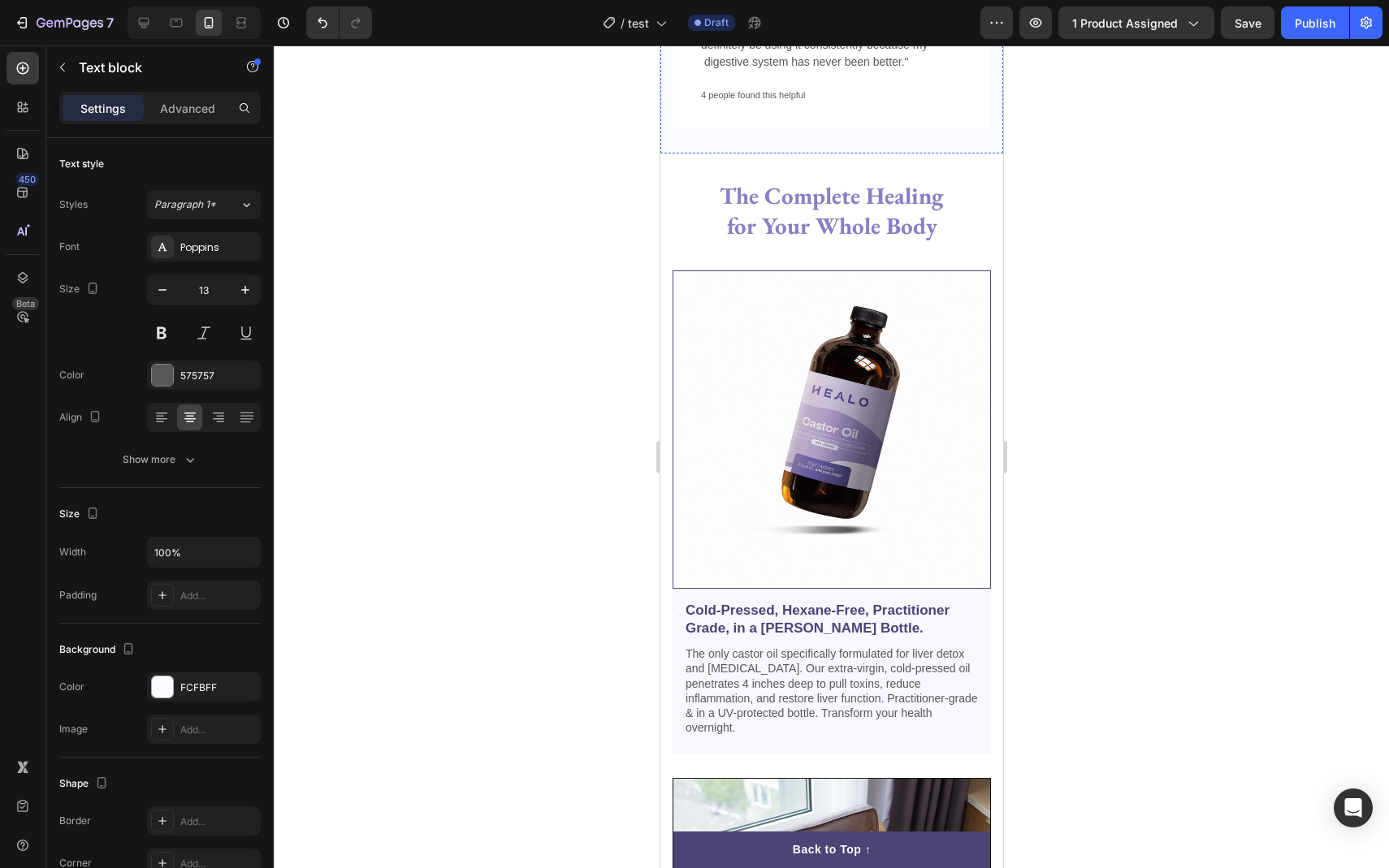
type input "16"
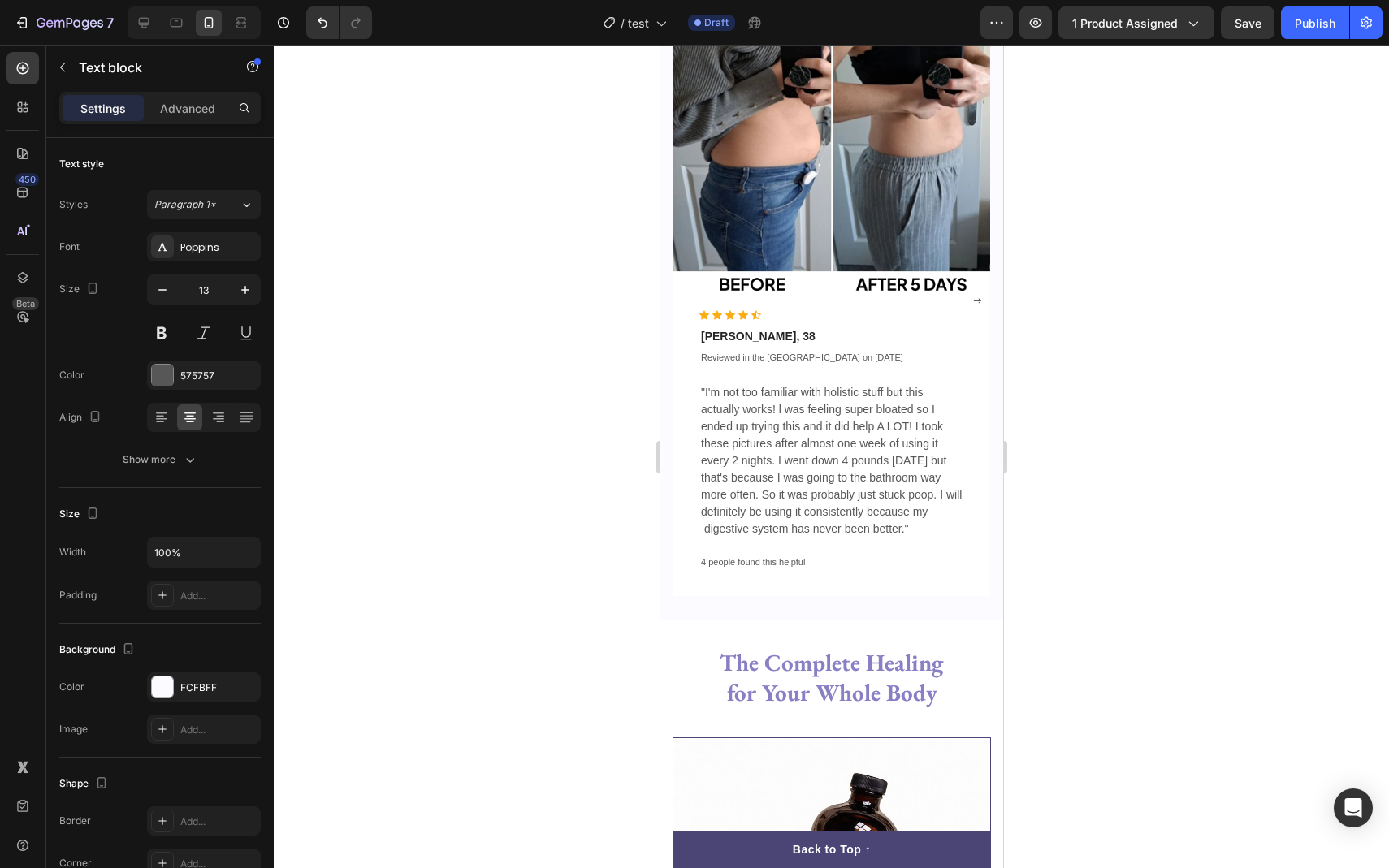
scroll to position [2368, 0]
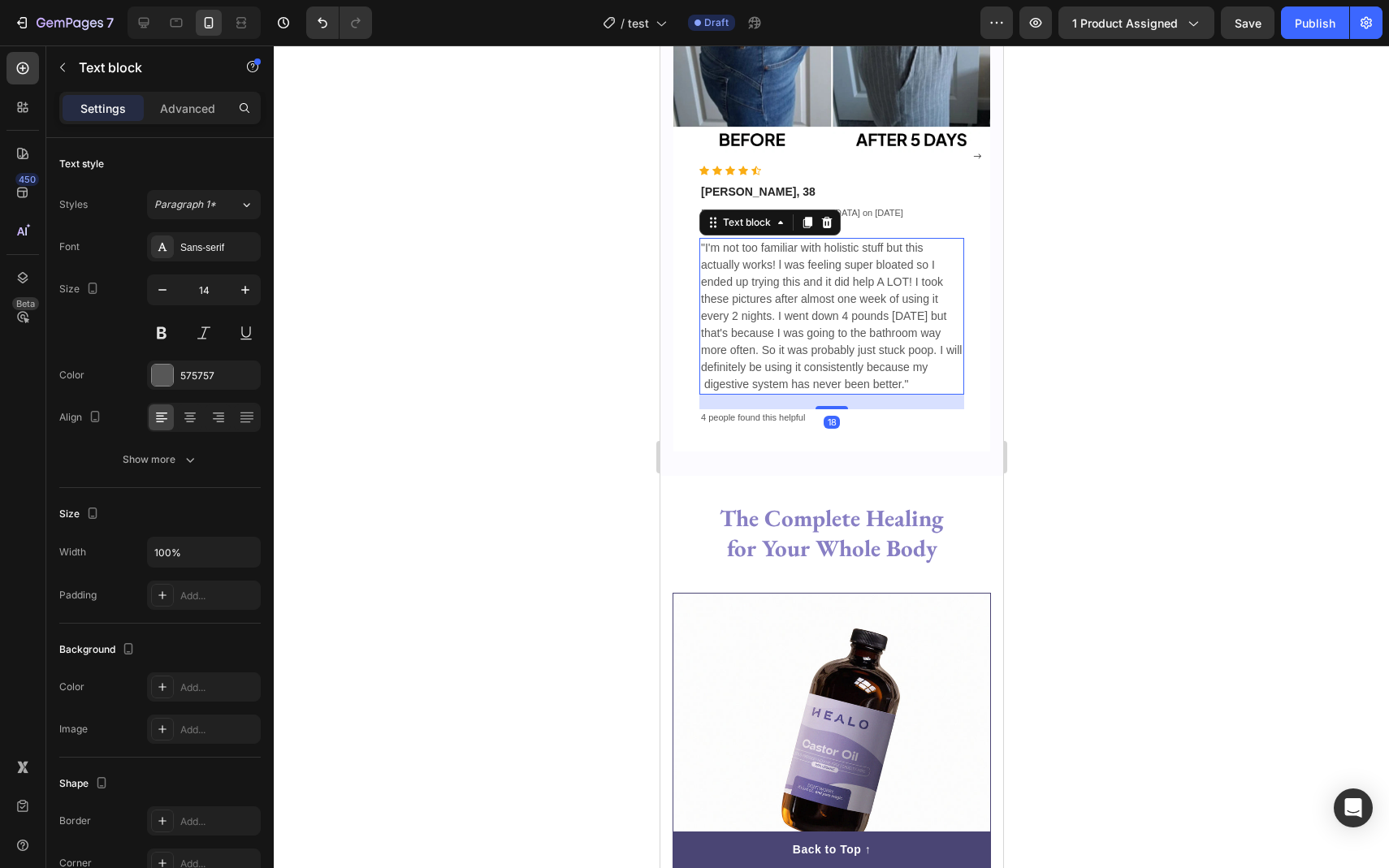
click at [753, 325] on p ""I'm not too familiar with holistic stuff but this actually works! l was feelin…" at bounding box center [832, 315] width 262 height 153
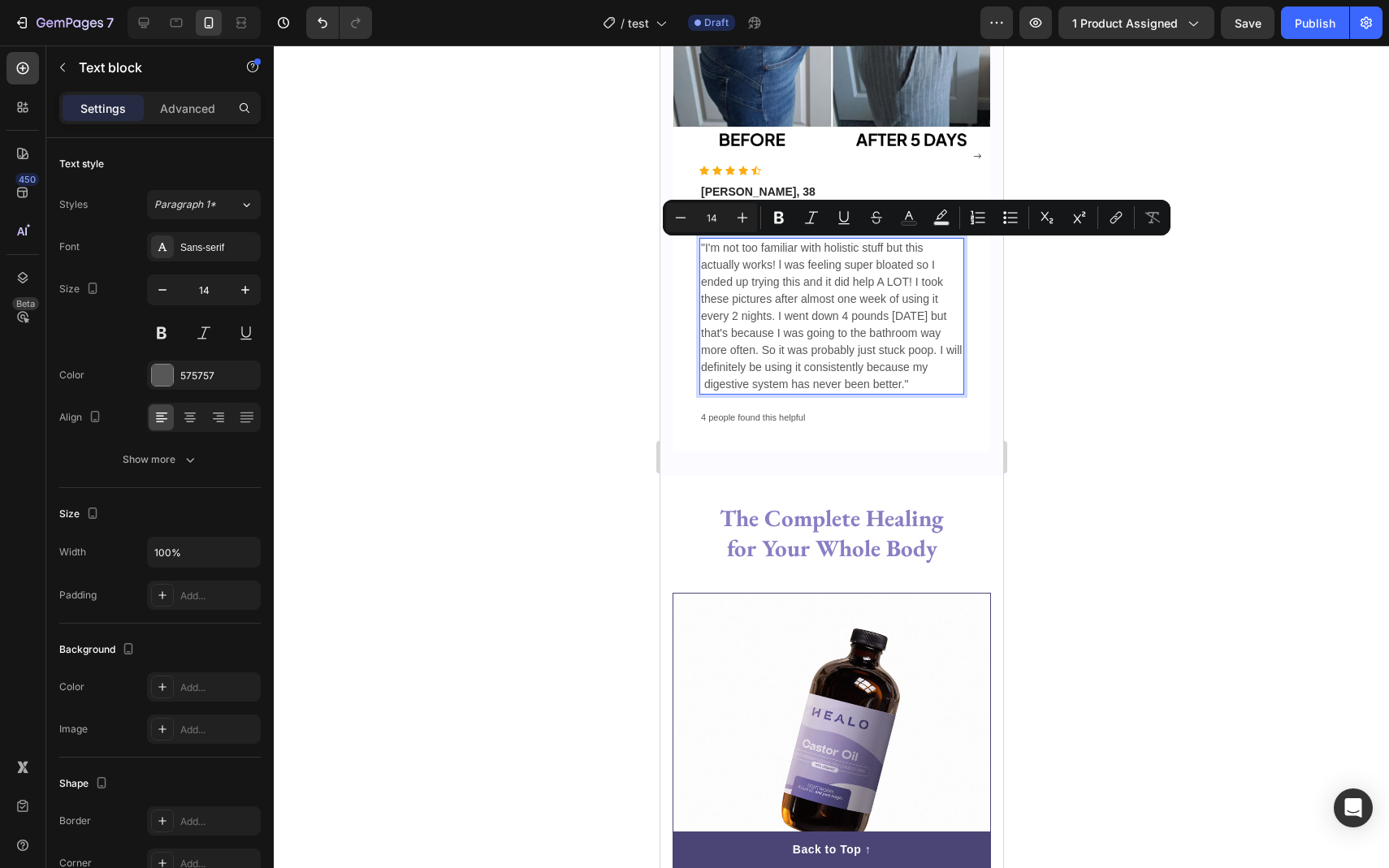
copy p ""I'm not too familiar with holistic stuff but this actually works! l was feelin…"
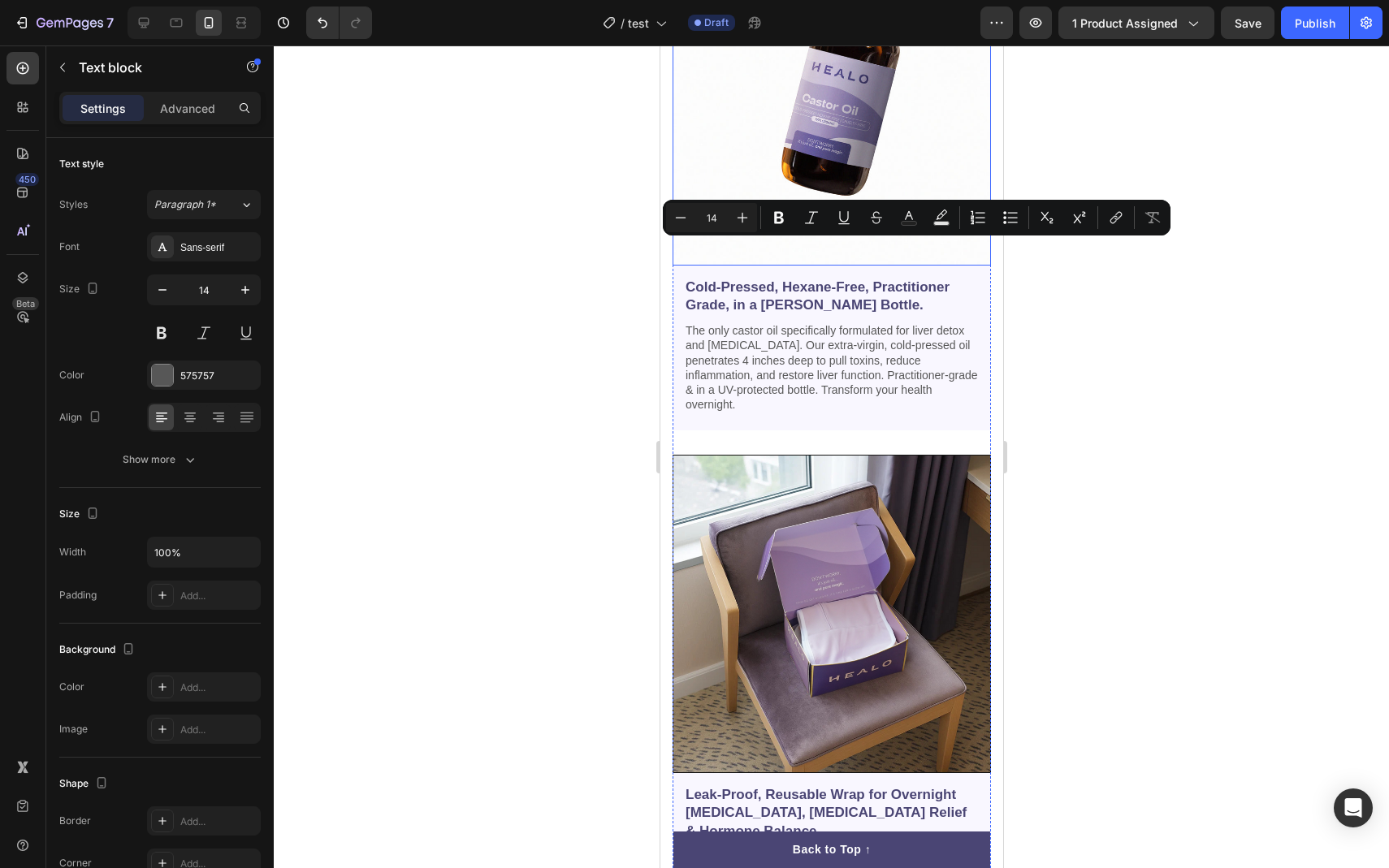
type input "16"
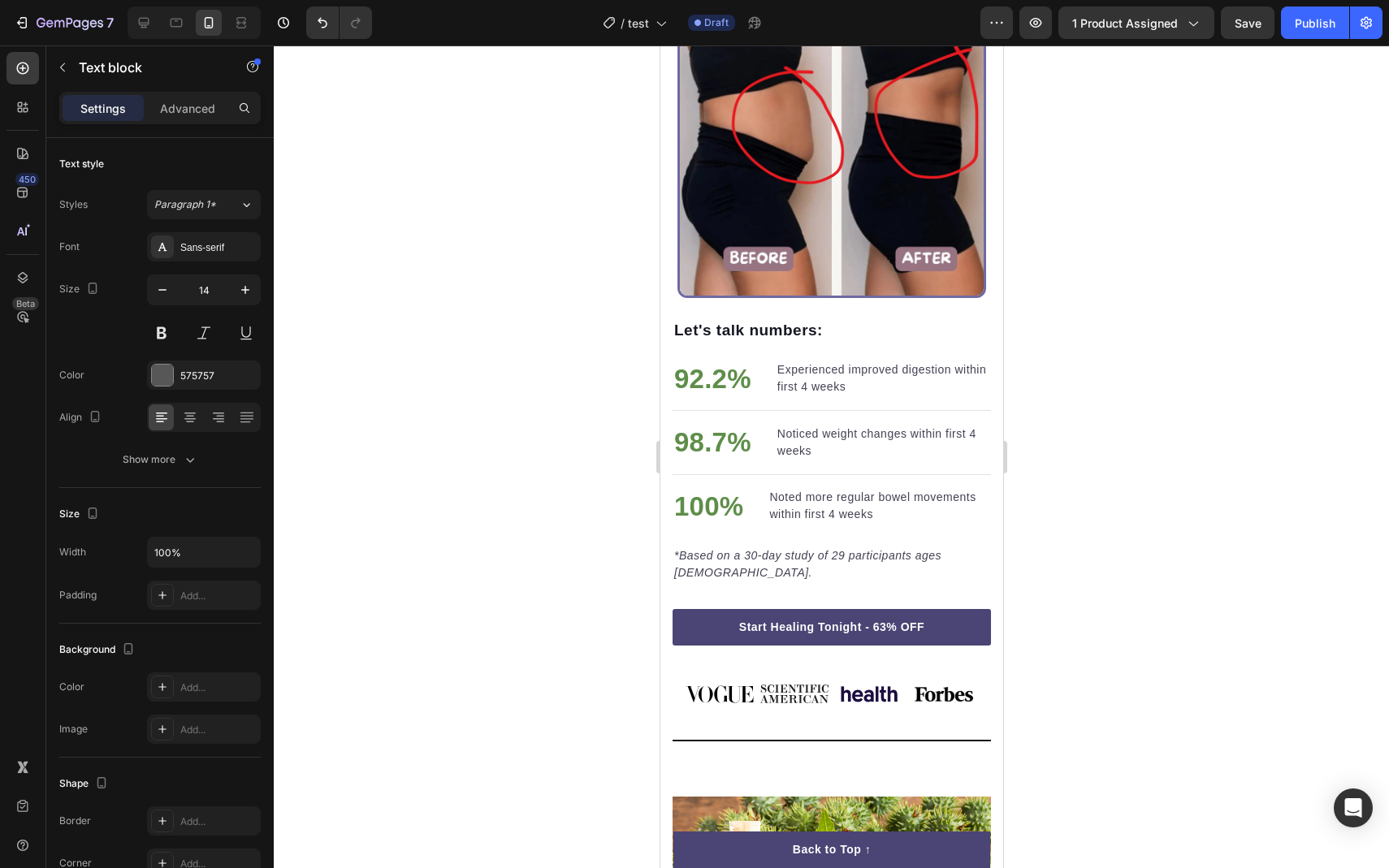
scroll to position [4527, 0]
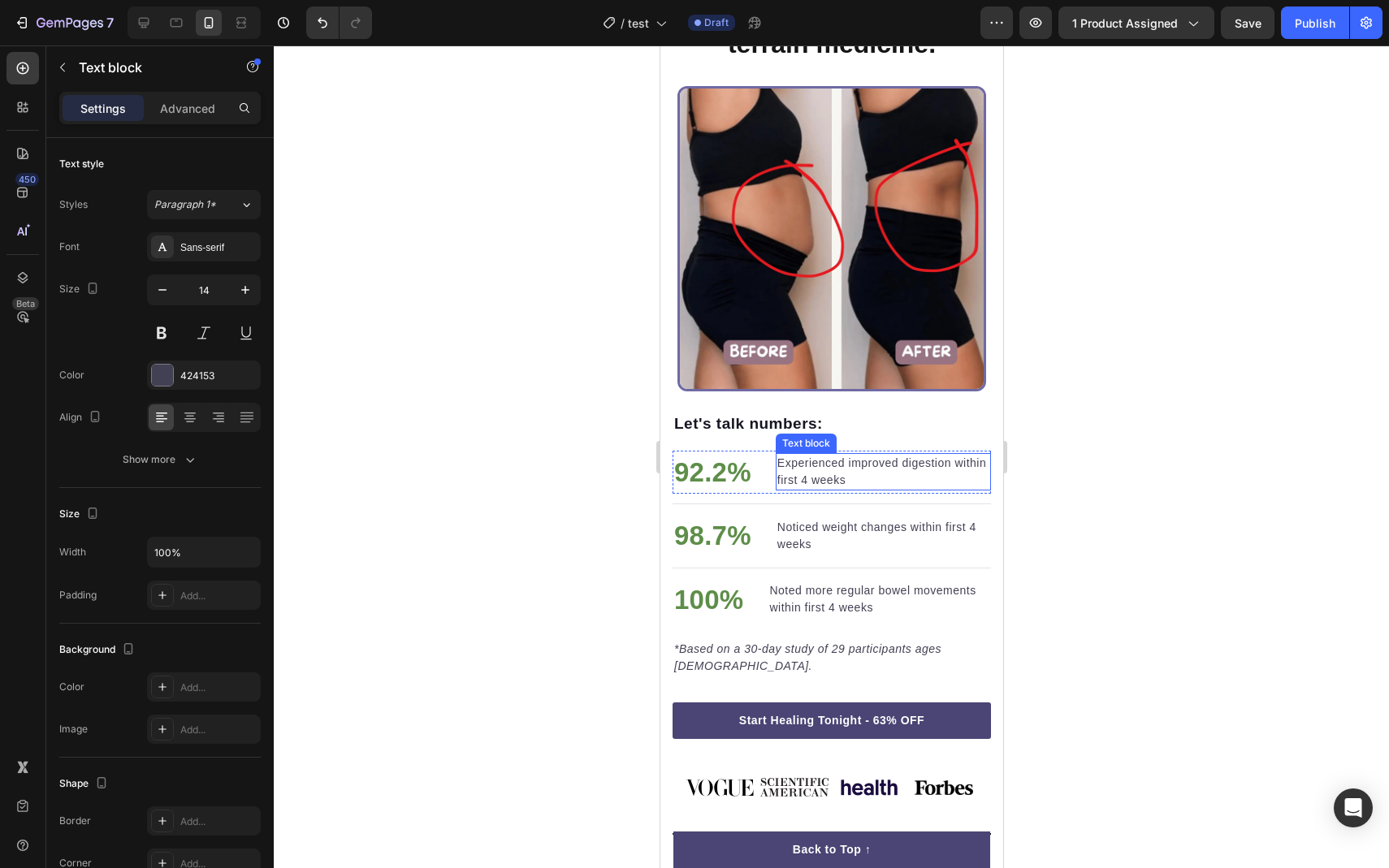
click at [809, 478] on p "Experienced improved digestion within first 4 weeks" at bounding box center [883, 472] width 212 height 34
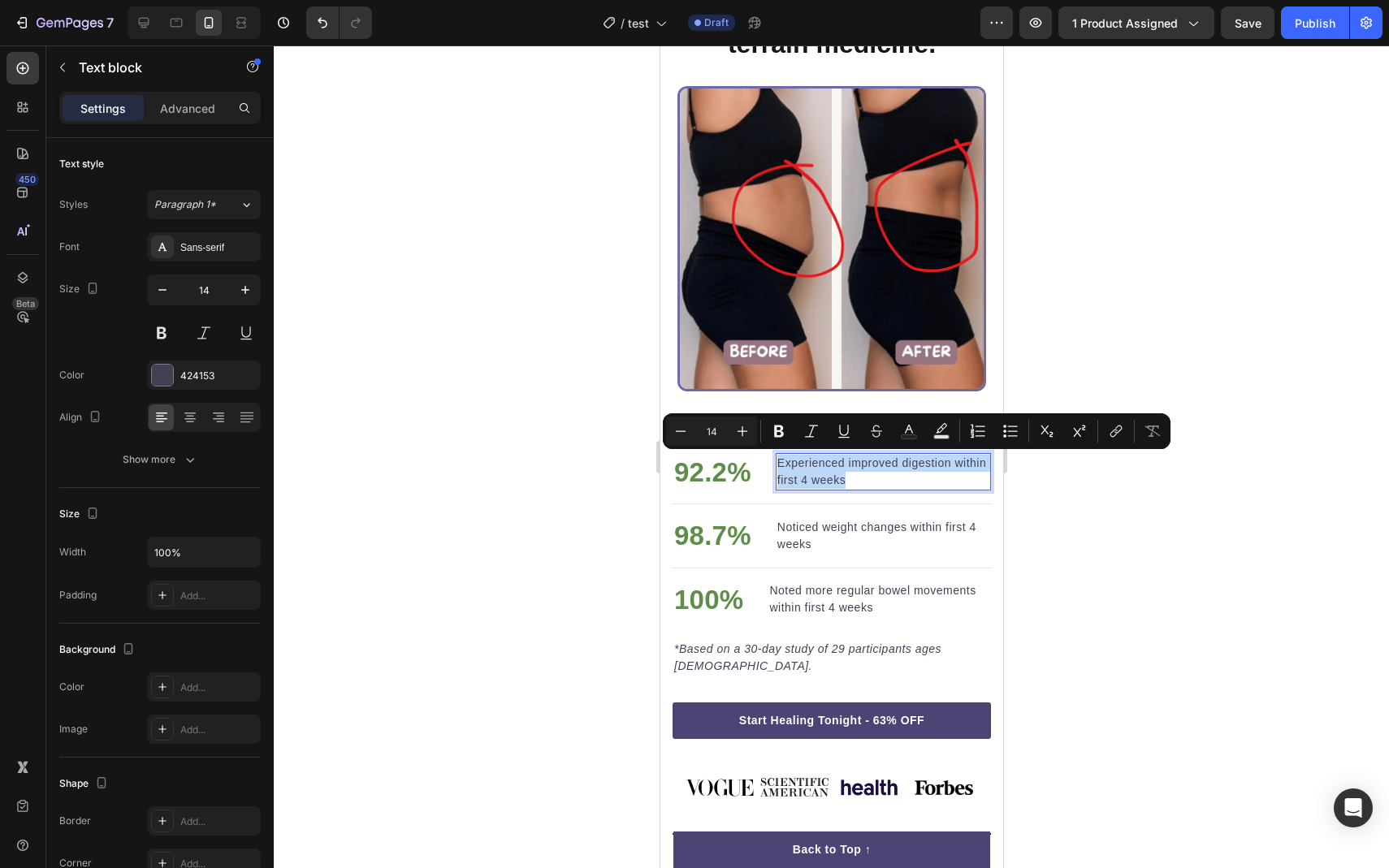
copy p "Experienced improved digestion within first 4 weeks"
click at [799, 536] on p "Noticed weight changes within first 4 weeks" at bounding box center [883, 536] width 212 height 34
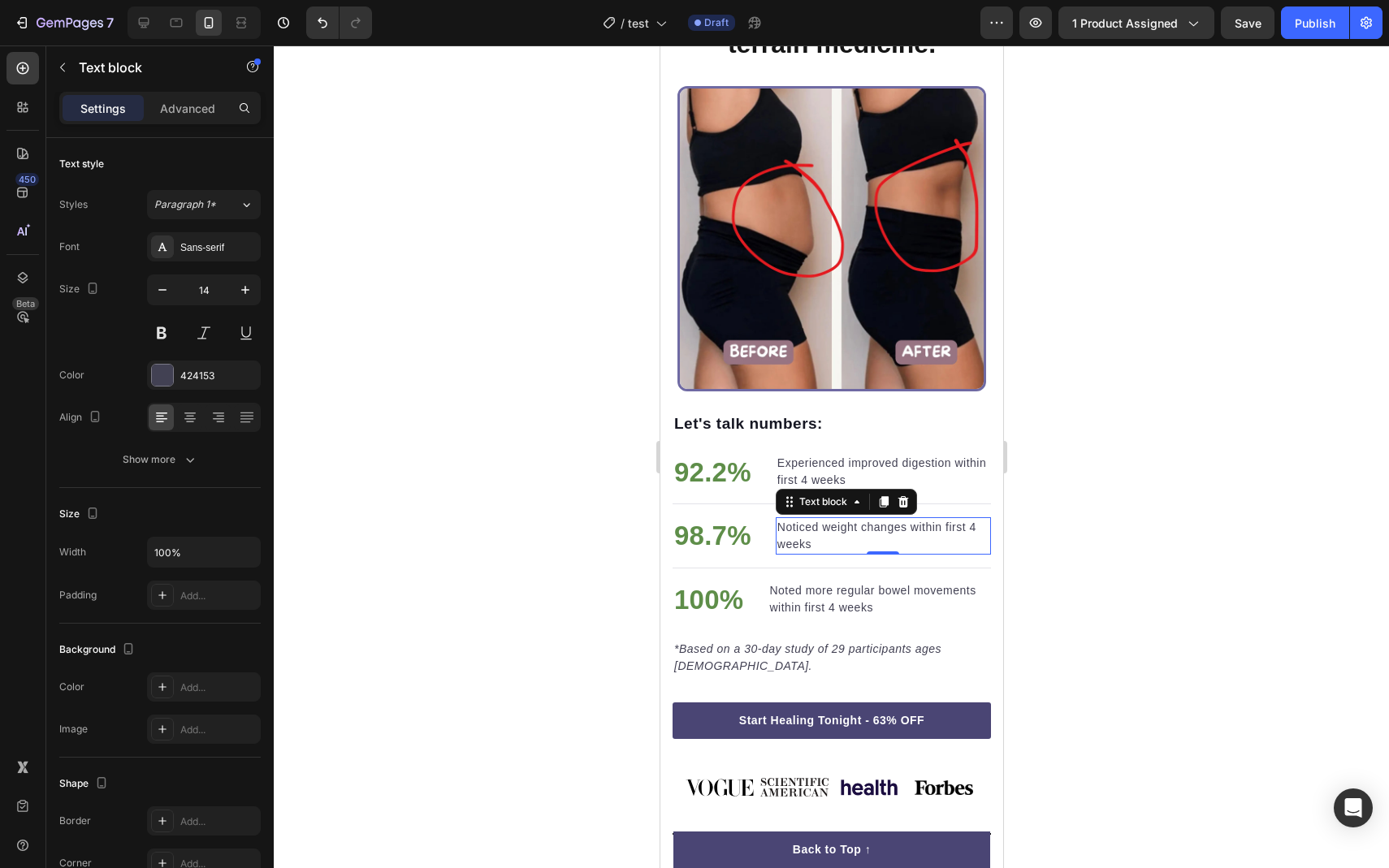
click at [799, 536] on p "Noticed weight changes within first 4 weeks" at bounding box center [883, 536] width 212 height 34
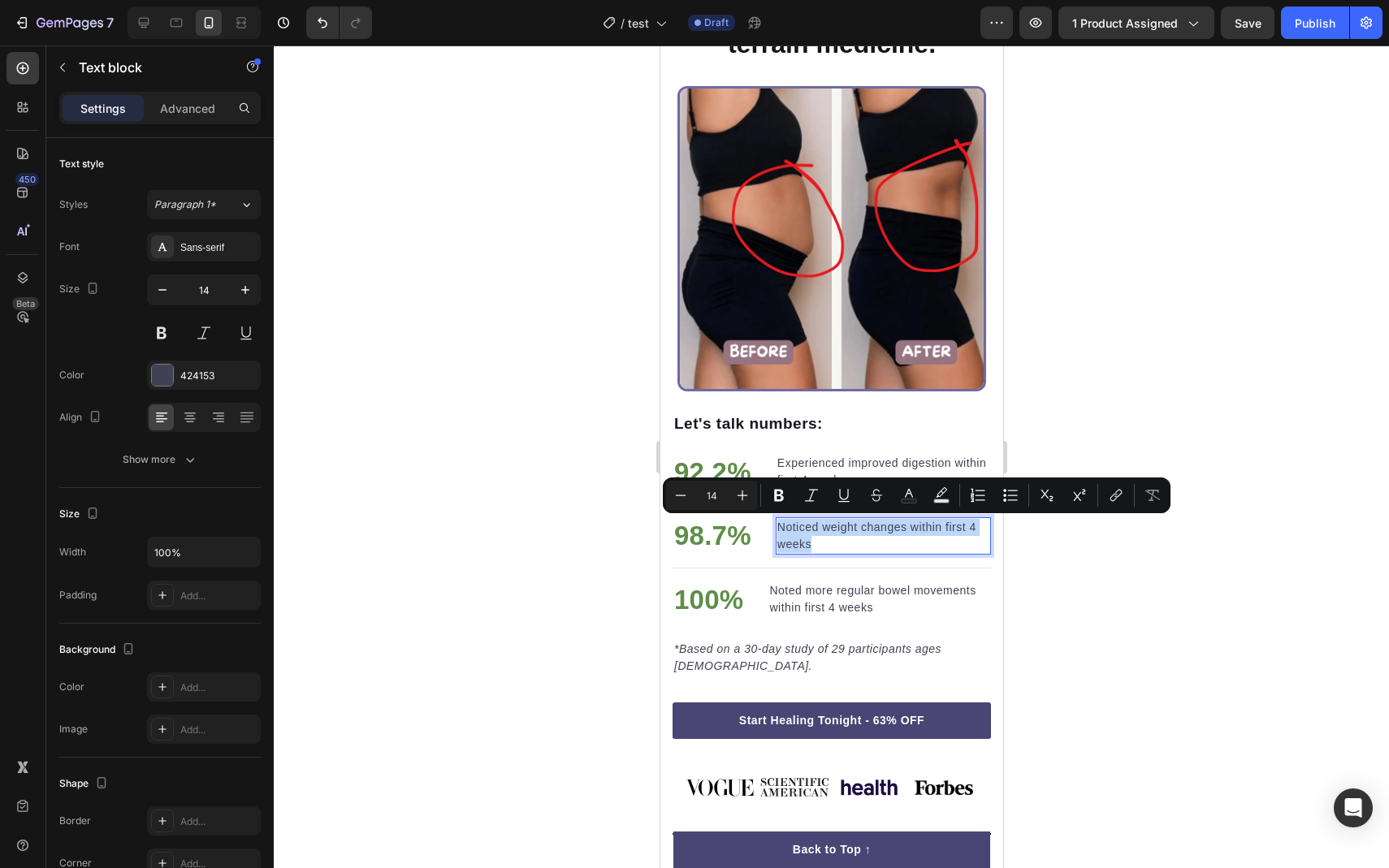
copy p "Noticed weight changes within first 4 weeks"
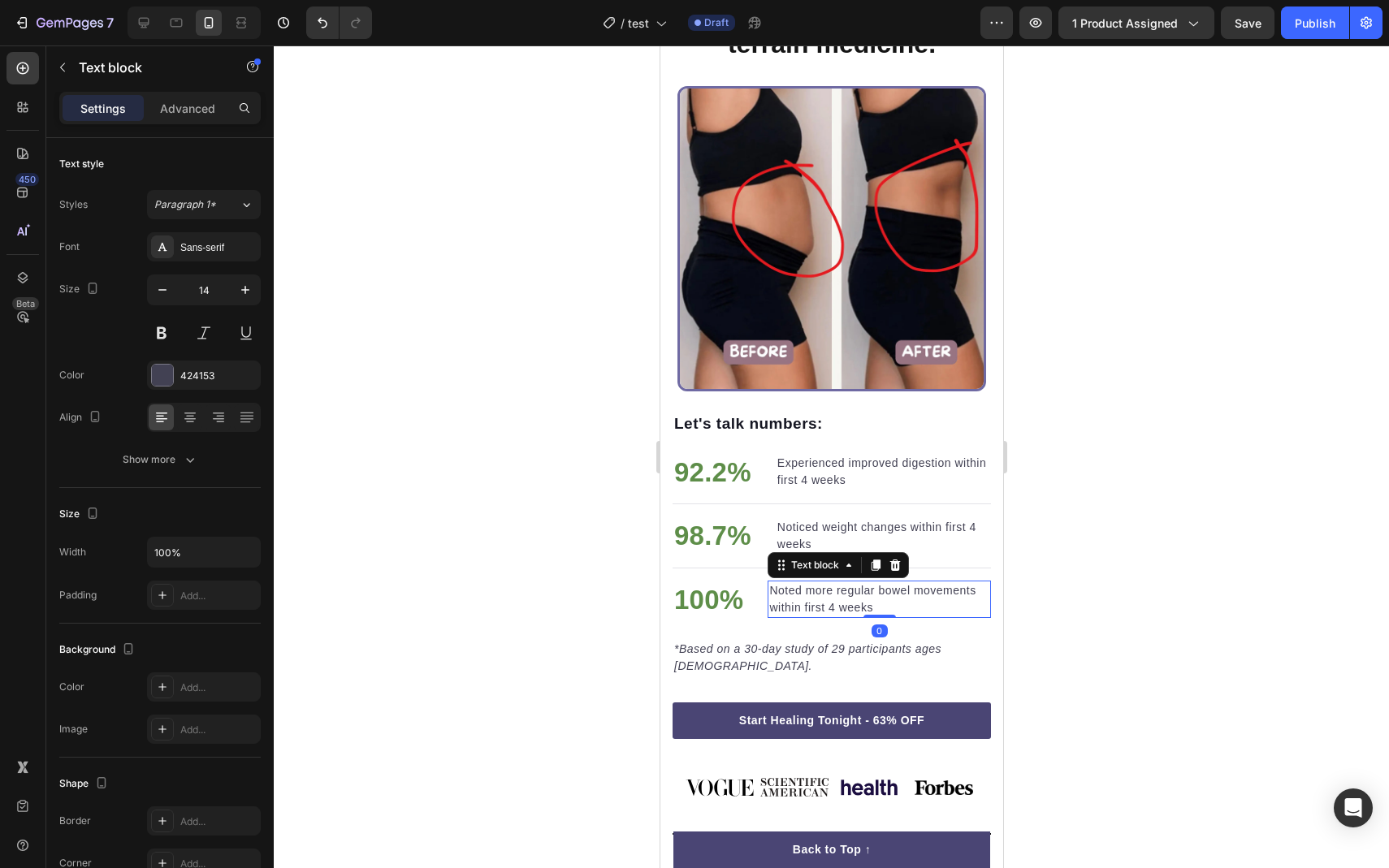
click at [797, 587] on p "Noted more regular bowel movements within first 4 weeks" at bounding box center [879, 599] width 220 height 34
click at [799, 595] on p "Noted more regular bowel movements within first 4 weeks" at bounding box center [879, 599] width 220 height 34
copy p "Noted more regular bowel movements within first 4 weeks"
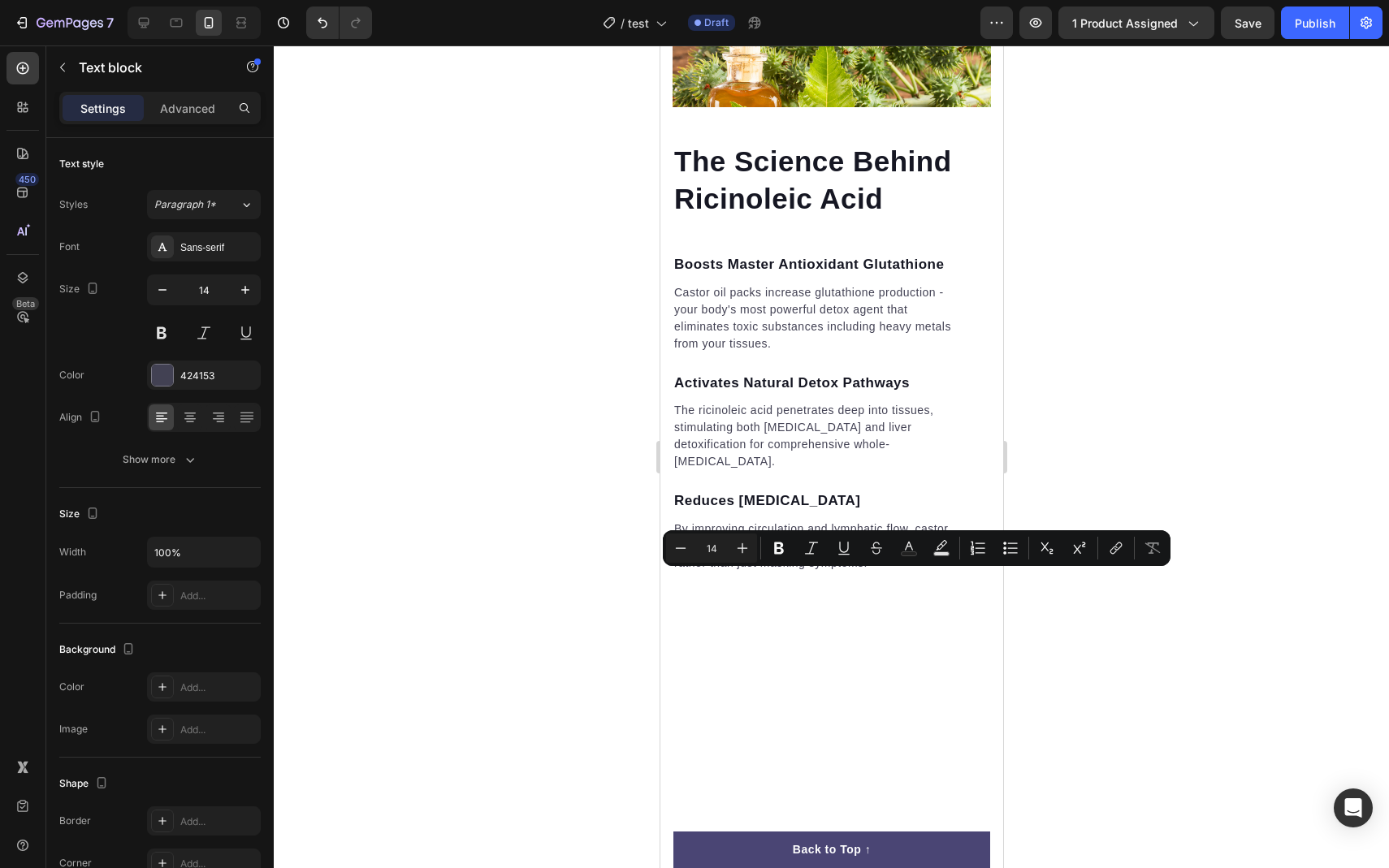
type input "16"
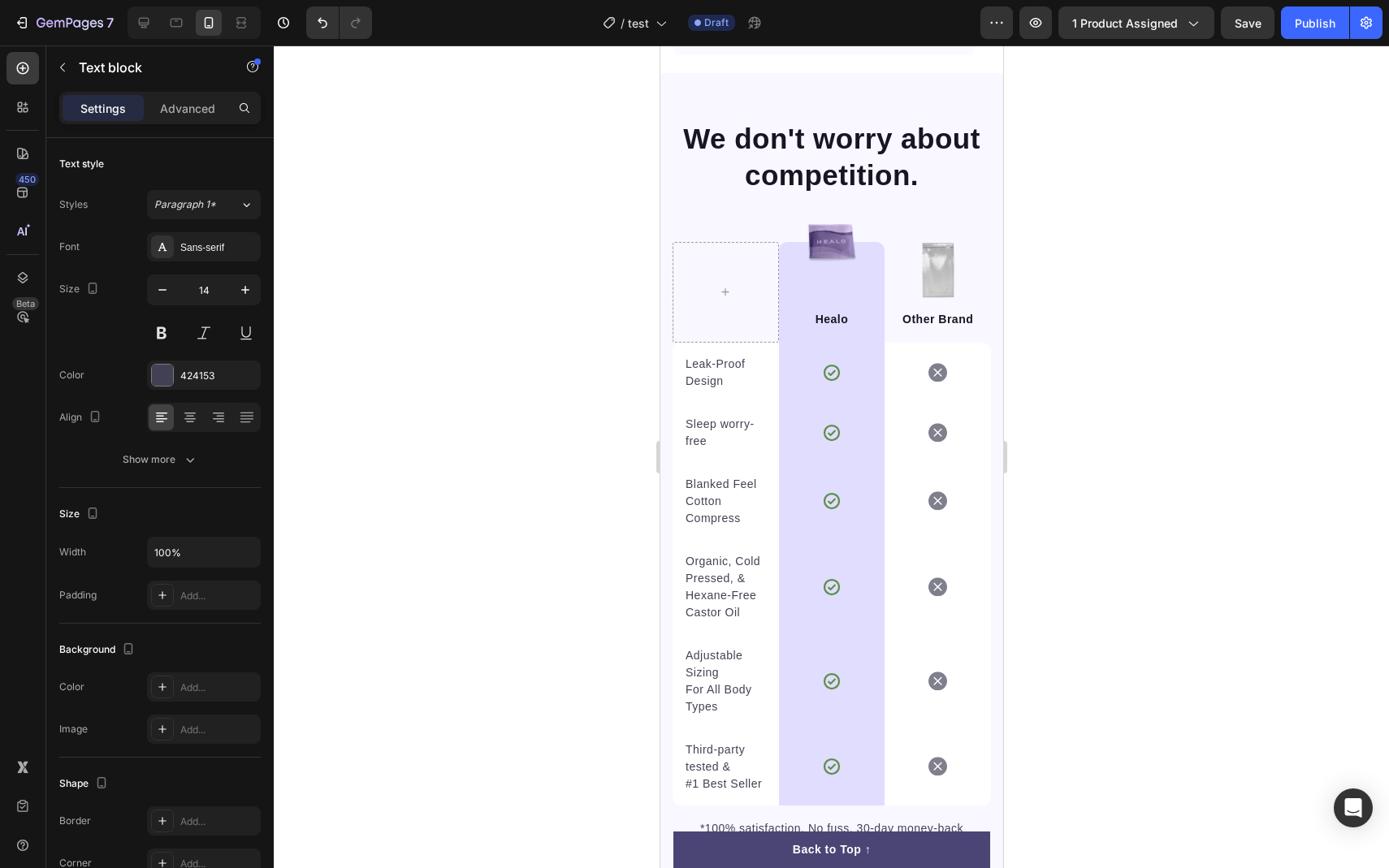
scroll to position [7246, 0]
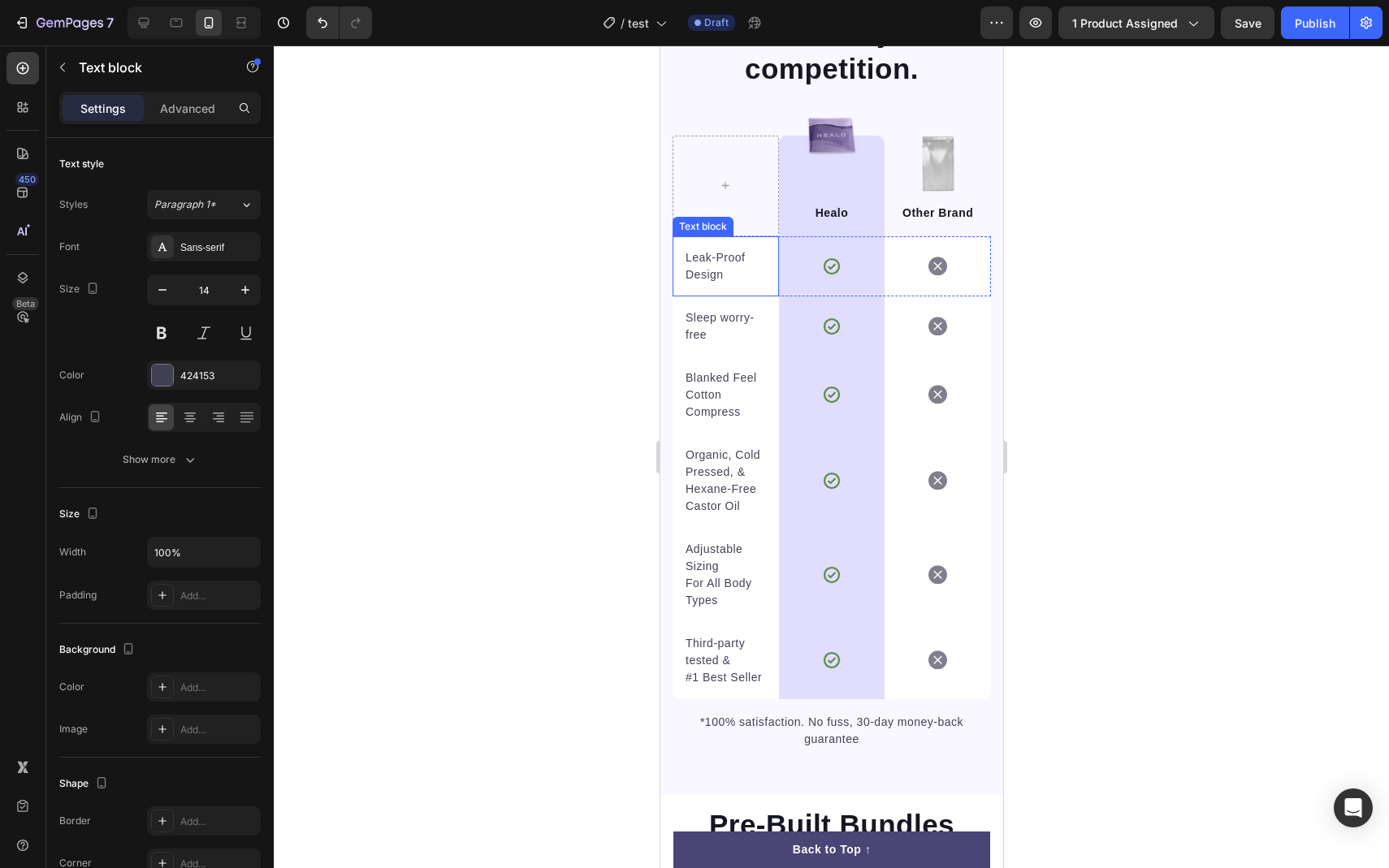
click at [718, 265] on p "Leak-Proof Design" at bounding box center [725, 266] width 81 height 34
click at [702, 322] on p "Sleep worry-free" at bounding box center [725, 326] width 81 height 34
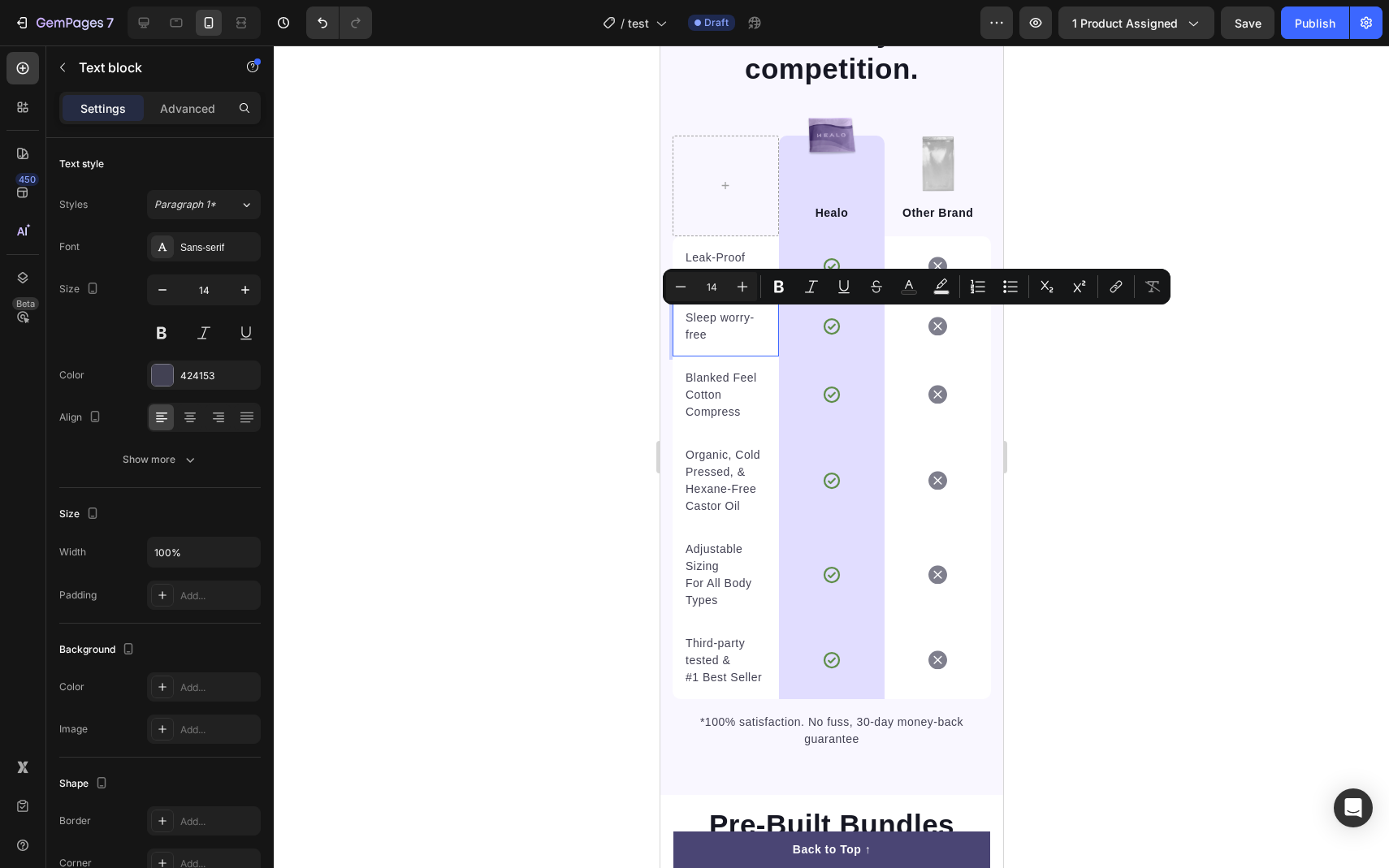
click at [712, 335] on p "Sleep worry-free" at bounding box center [725, 326] width 81 height 34
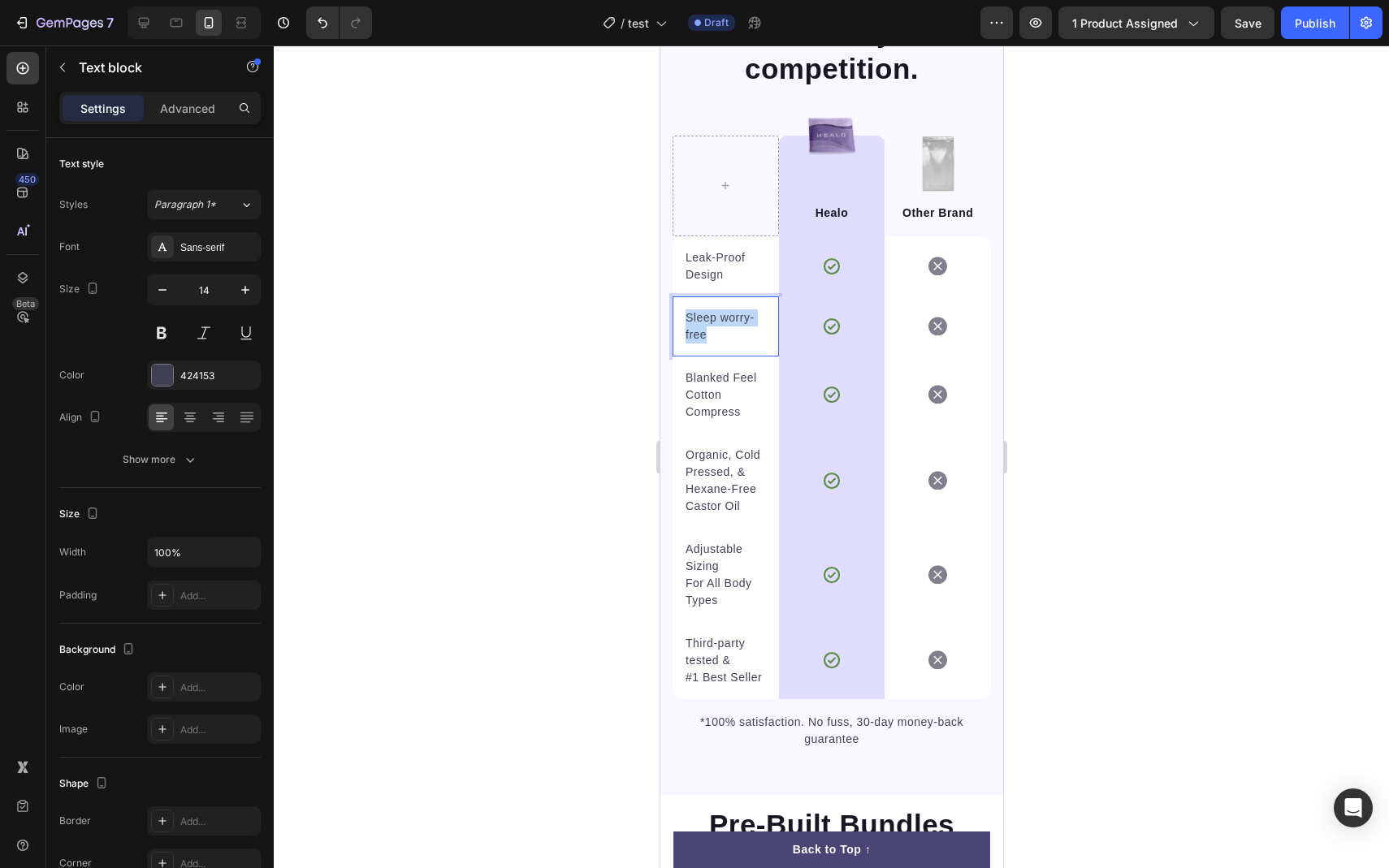
drag, startPoint x: 712, startPoint y: 335, endPoint x: 686, endPoint y: 315, distance: 32.8
click at [686, 315] on p "Sleep worry-free" at bounding box center [725, 326] width 81 height 34
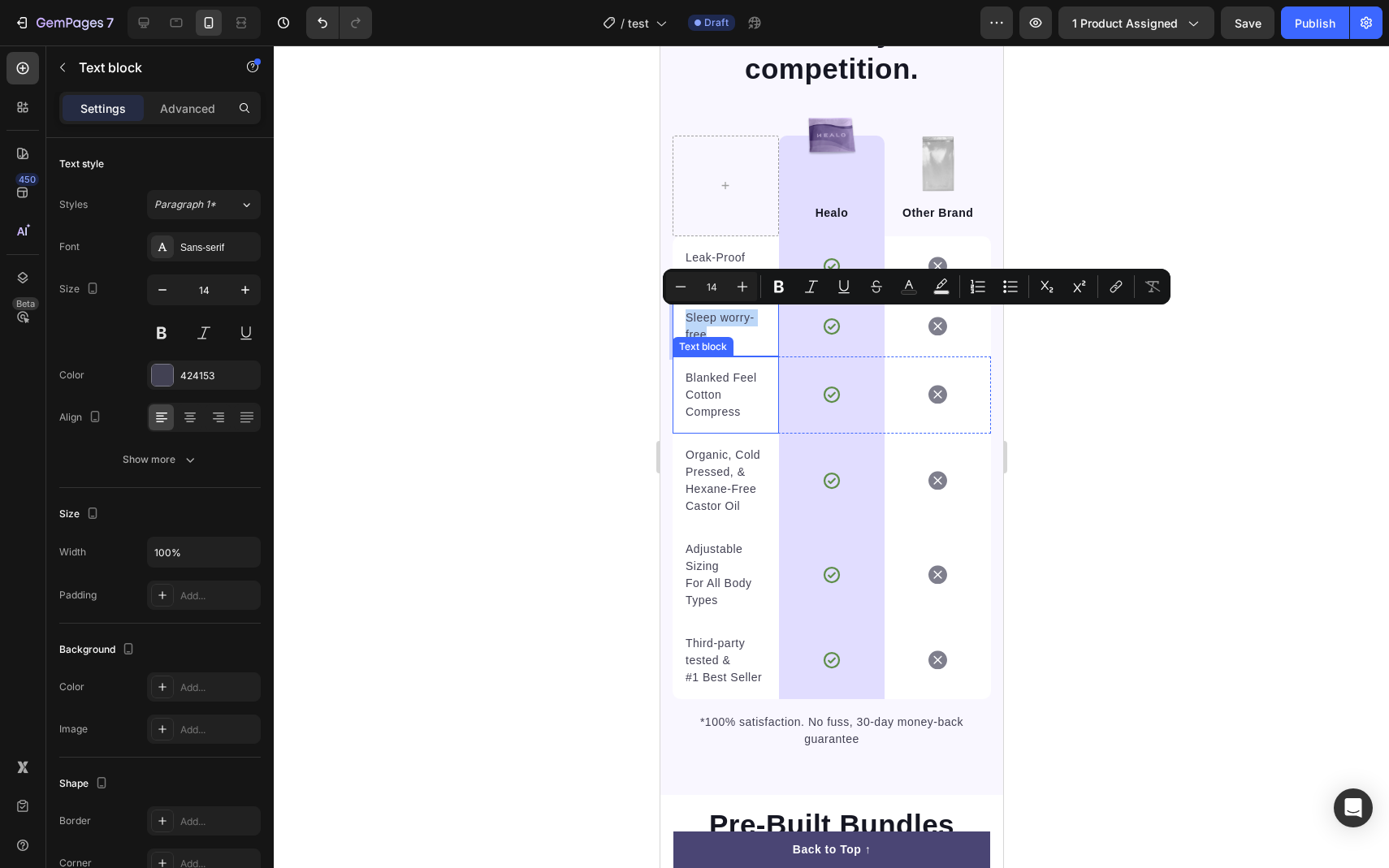
click at [701, 404] on p "Cotton Compress" at bounding box center [725, 404] width 81 height 34
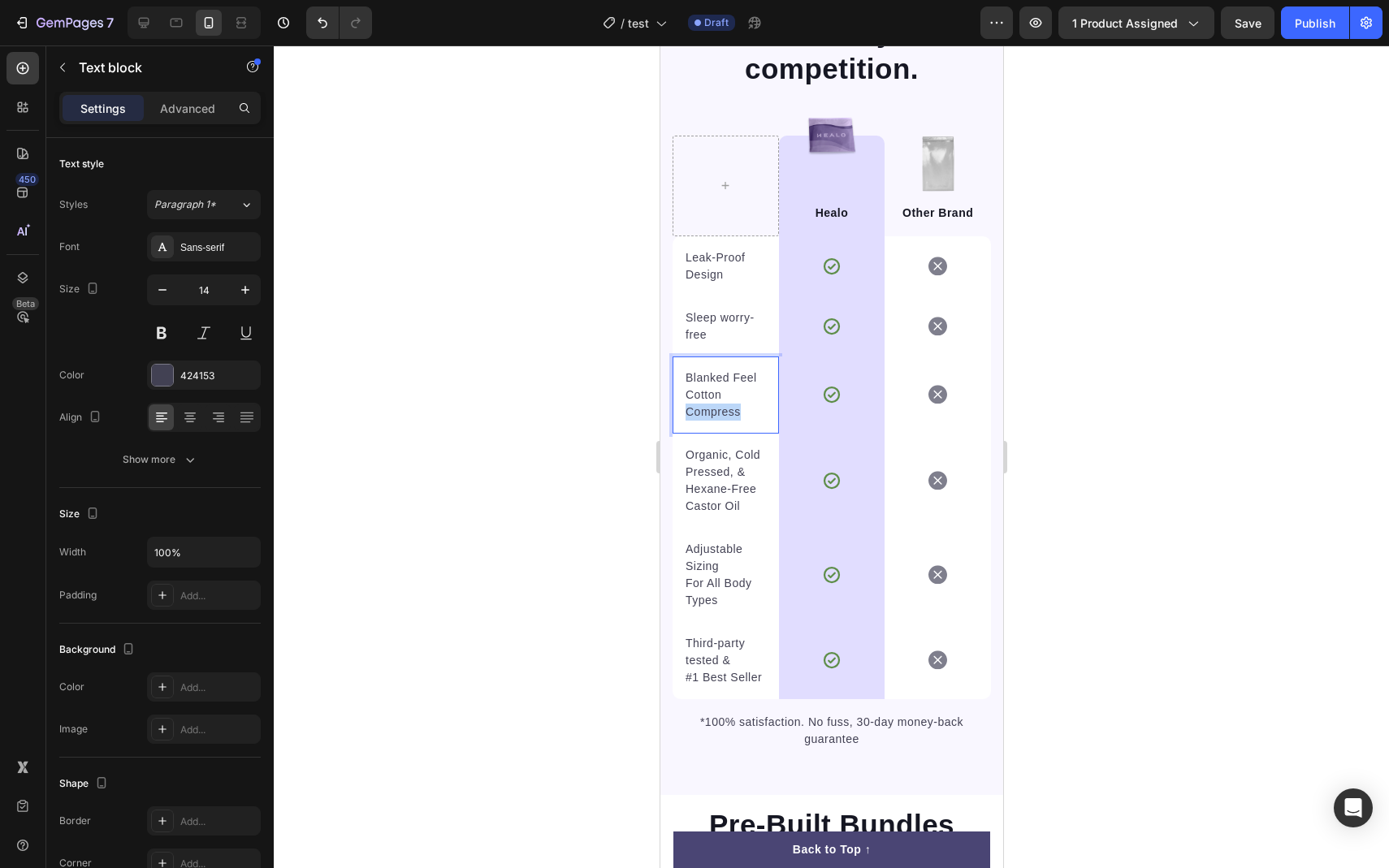
click at [701, 404] on p "Cotton Compress" at bounding box center [725, 404] width 81 height 34
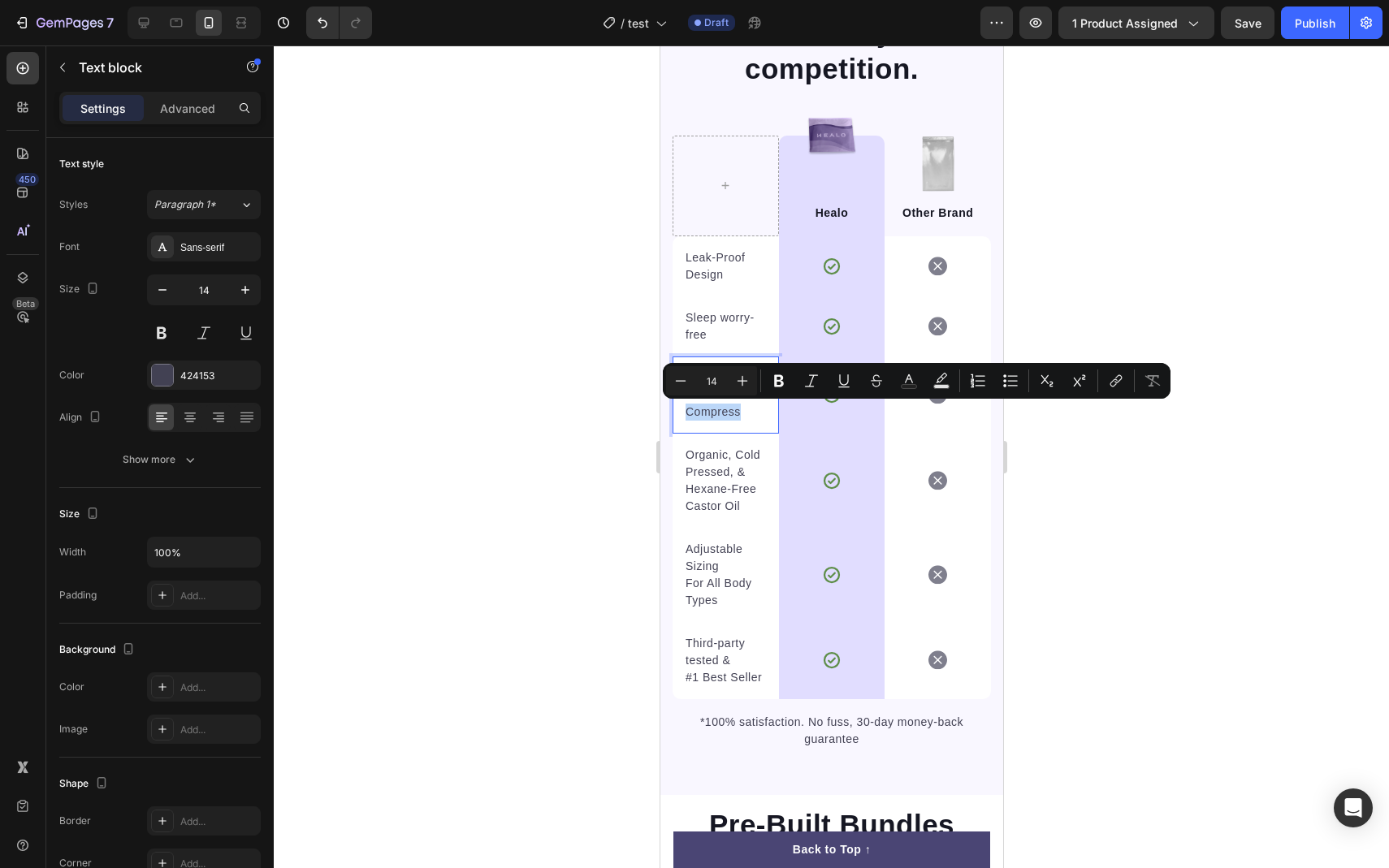
click at [749, 405] on p "Cotton Compress" at bounding box center [725, 404] width 81 height 34
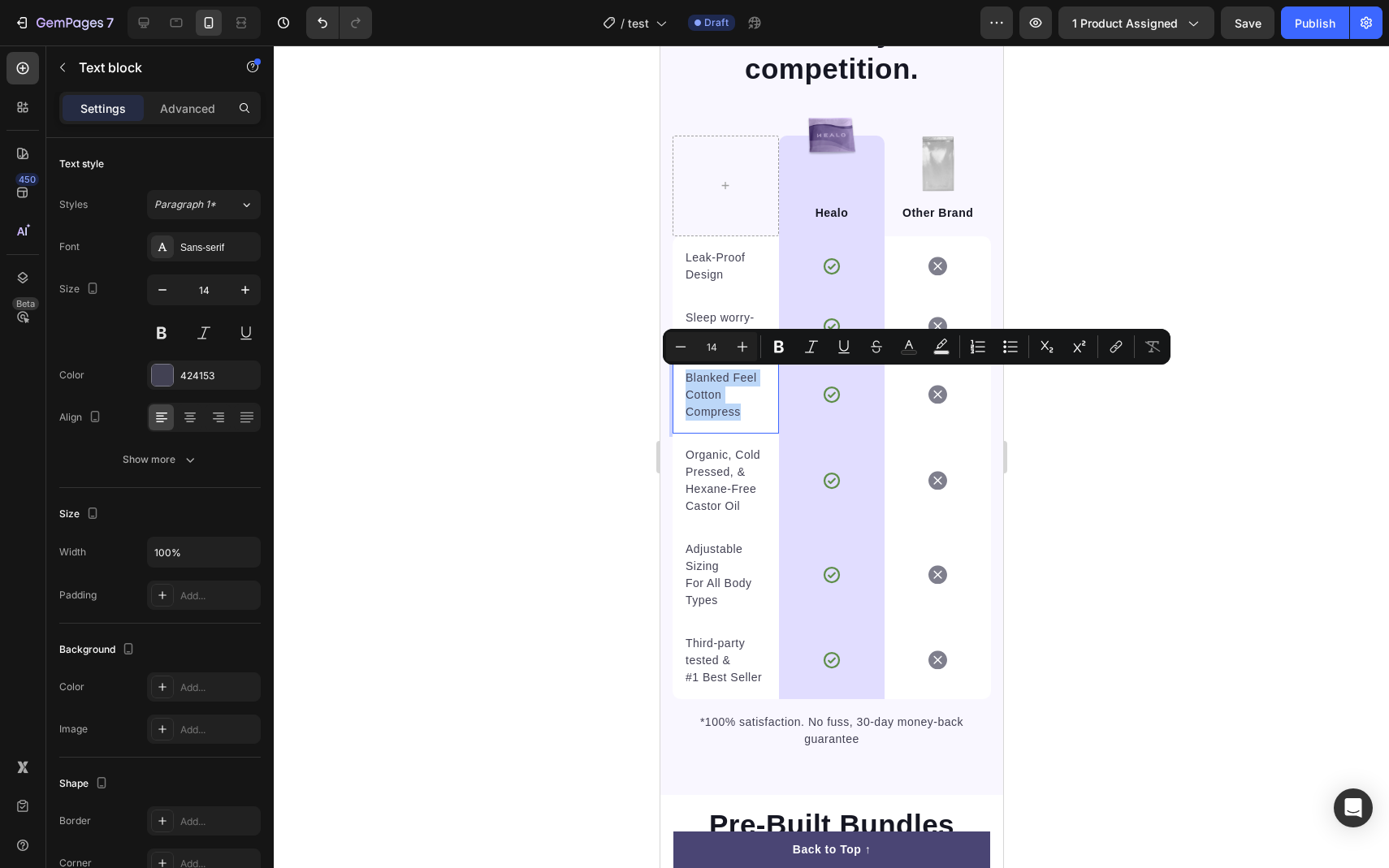
drag, startPoint x: 746, startPoint y: 415, endPoint x: 678, endPoint y: 377, distance: 77.9
click at [678, 377] on div "Blanked Feel Cotton Compress Text block 0" at bounding box center [725, 395] width 107 height 77
click at [709, 469] on p "Organic, Cold Pressed, & Hexane-Free Castor Oil" at bounding box center [725, 481] width 81 height 68
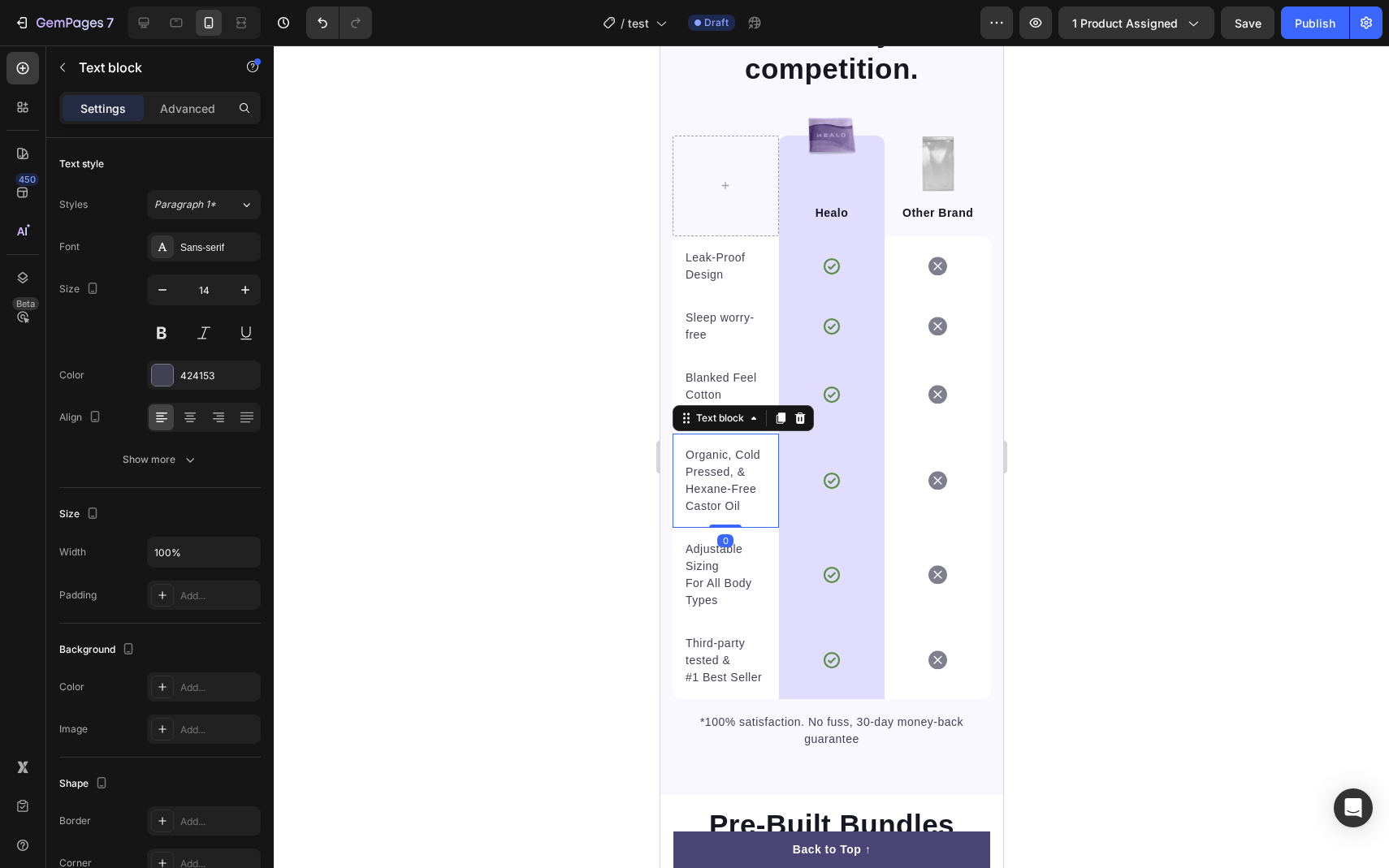
click at [709, 469] on p "Organic, Cold Pressed, & Hexane-Free Castor Oil" at bounding box center [725, 481] width 81 height 68
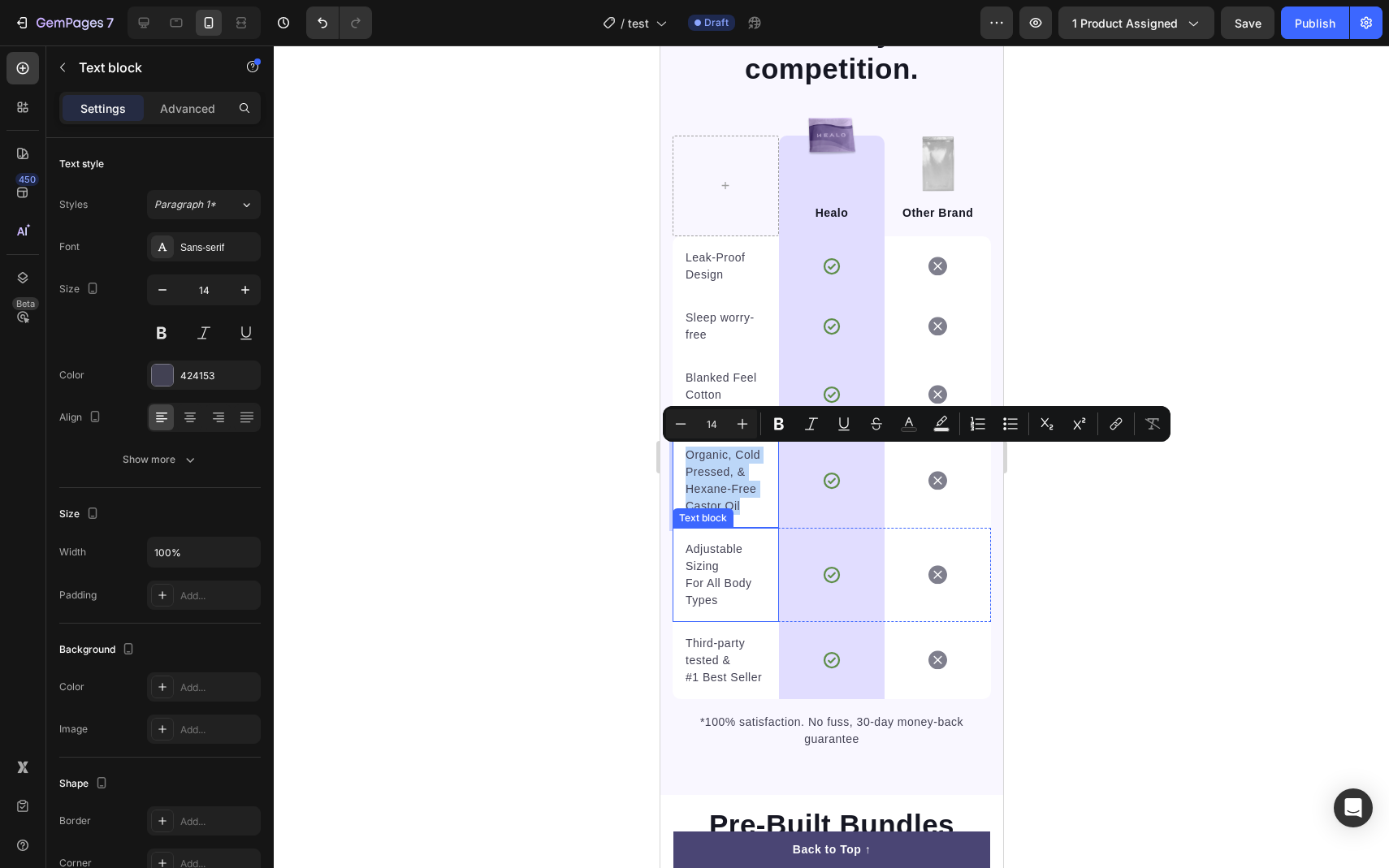
click at [709, 579] on p "For All Body Types" at bounding box center [725, 592] width 81 height 34
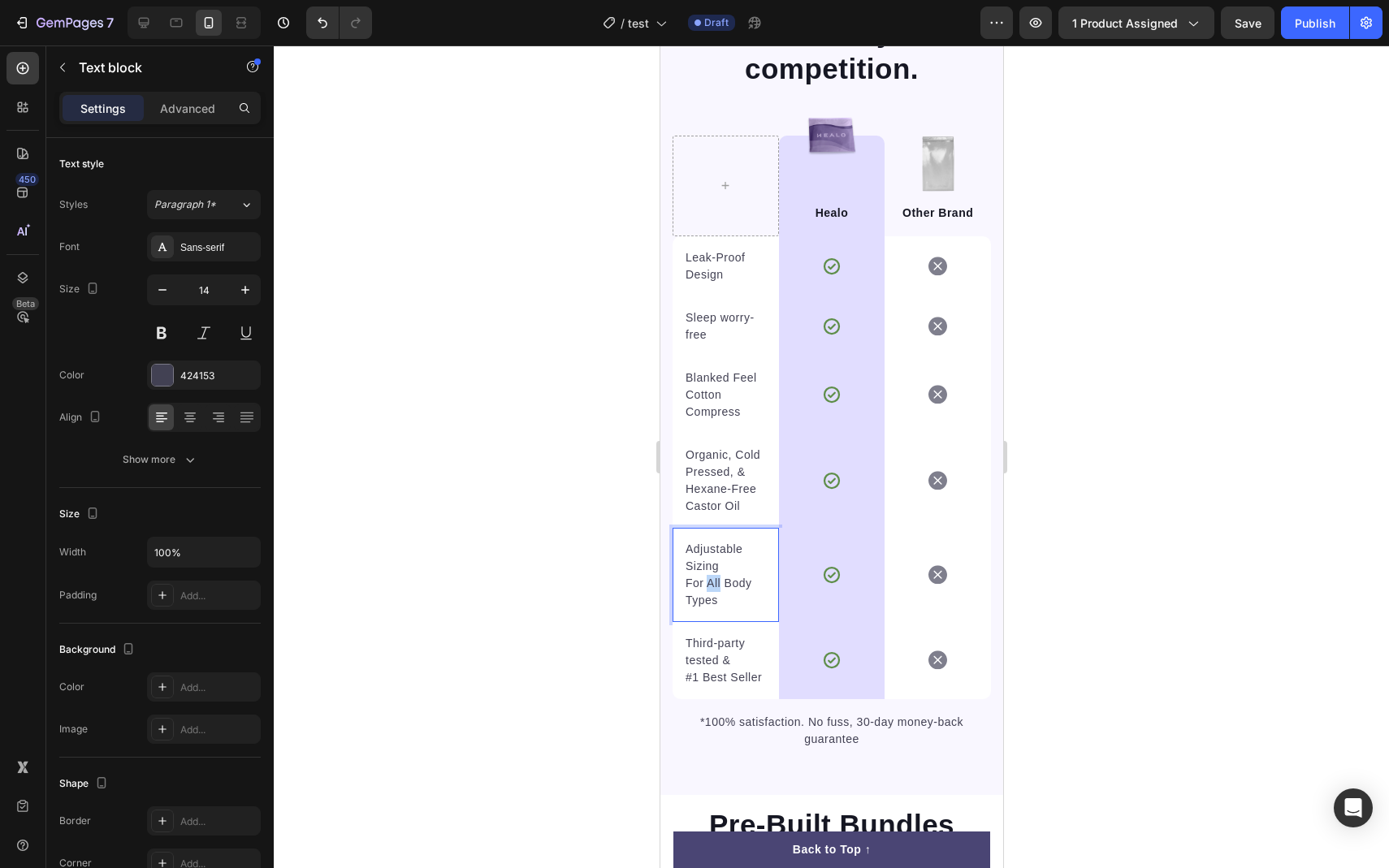
click at [709, 579] on p "For All Body Types" at bounding box center [725, 592] width 81 height 34
